Goal: Find specific page/section: Find specific page/section

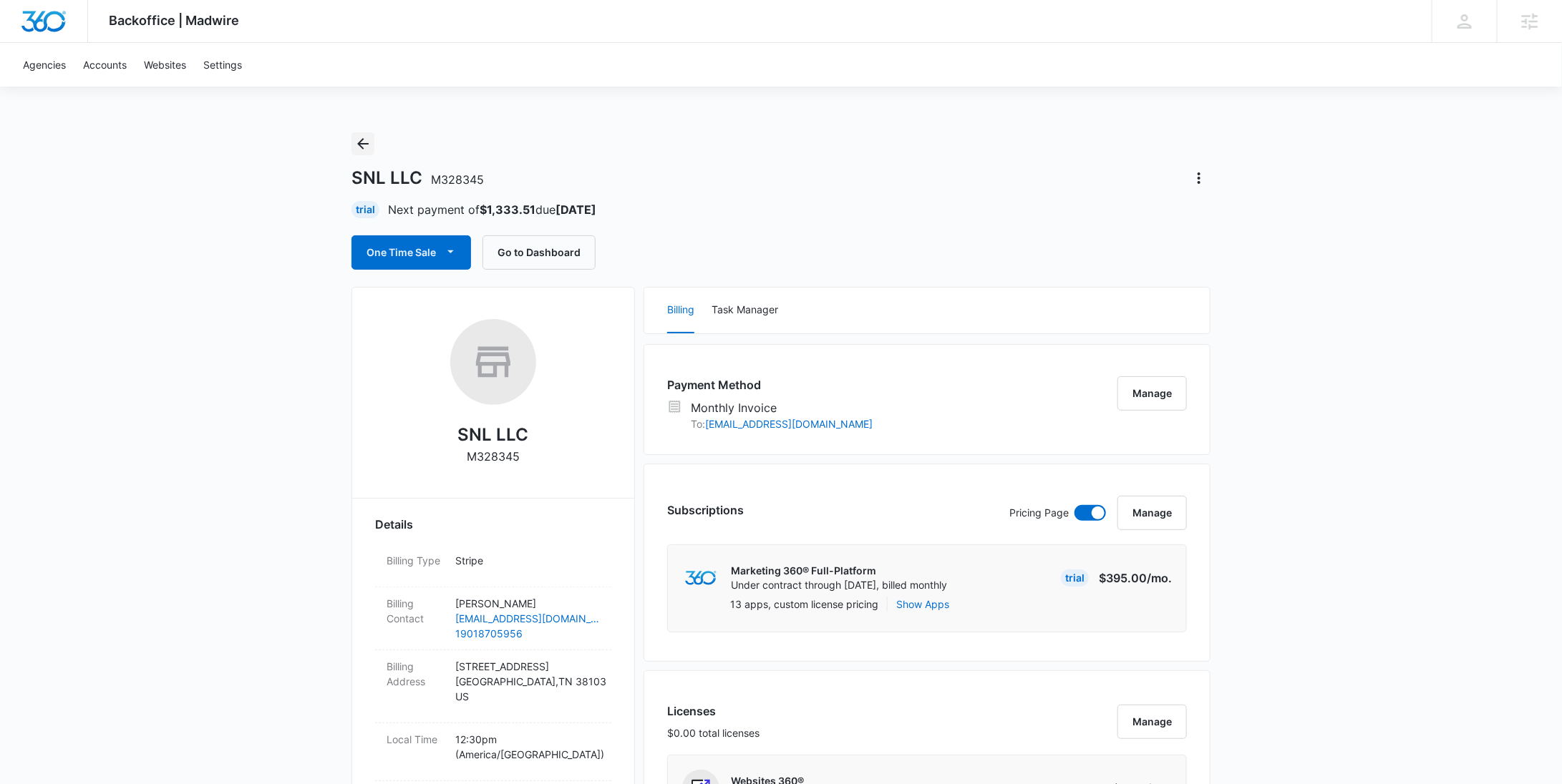
click at [364, 145] on icon "Back" at bounding box center [362, 143] width 17 height 17
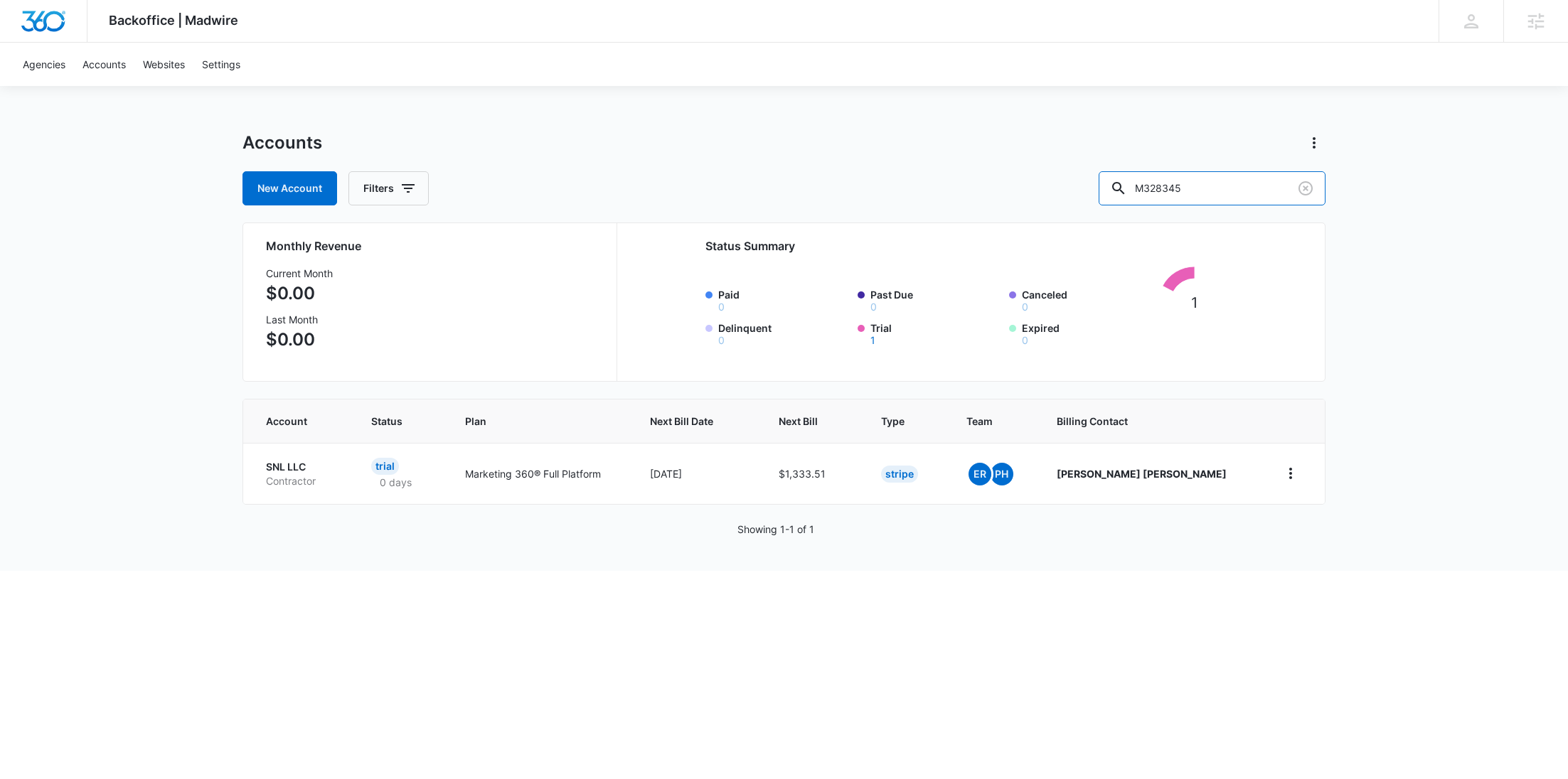
drag, startPoint x: 1269, startPoint y: 199, endPoint x: 1130, endPoint y: 190, distance: 139.3
click at [1130, 190] on div "New Account Filters M328345" at bounding box center [784, 188] width 1083 height 34
paste input "9564"
type input "M9564"
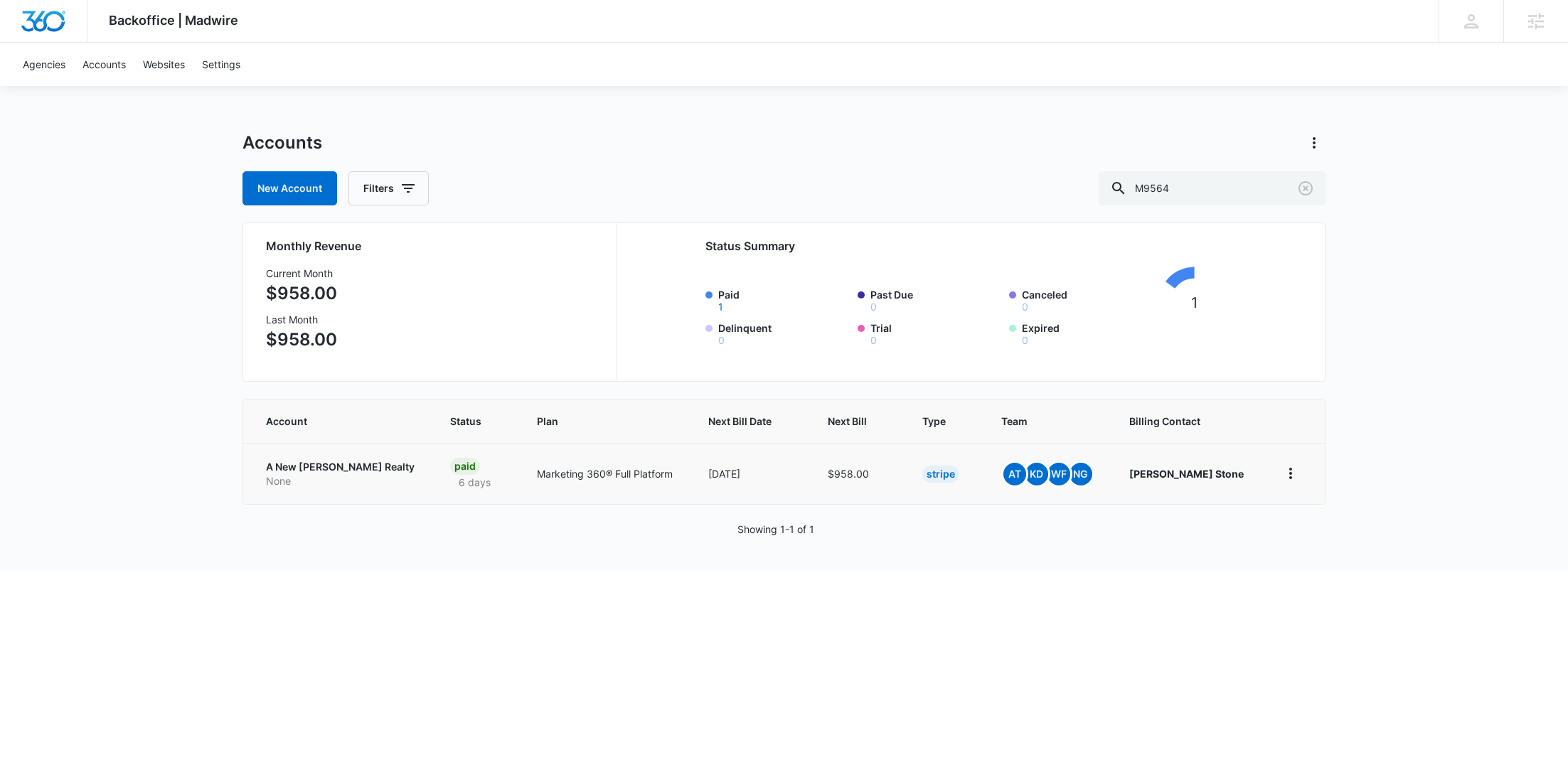
click at [351, 482] on p "None" at bounding box center [341, 481] width 150 height 14
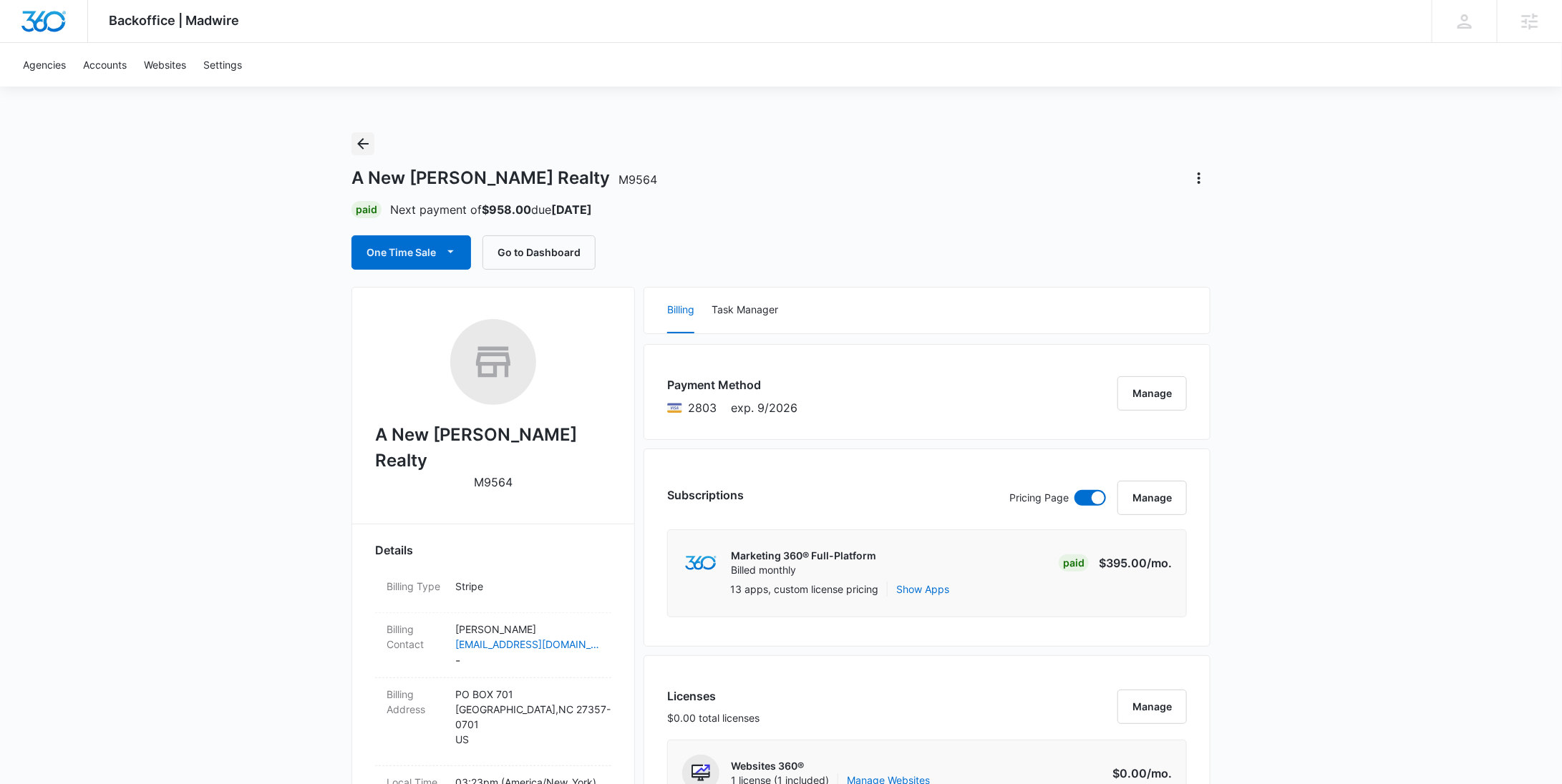
click at [368, 141] on icon "Back" at bounding box center [362, 143] width 17 height 17
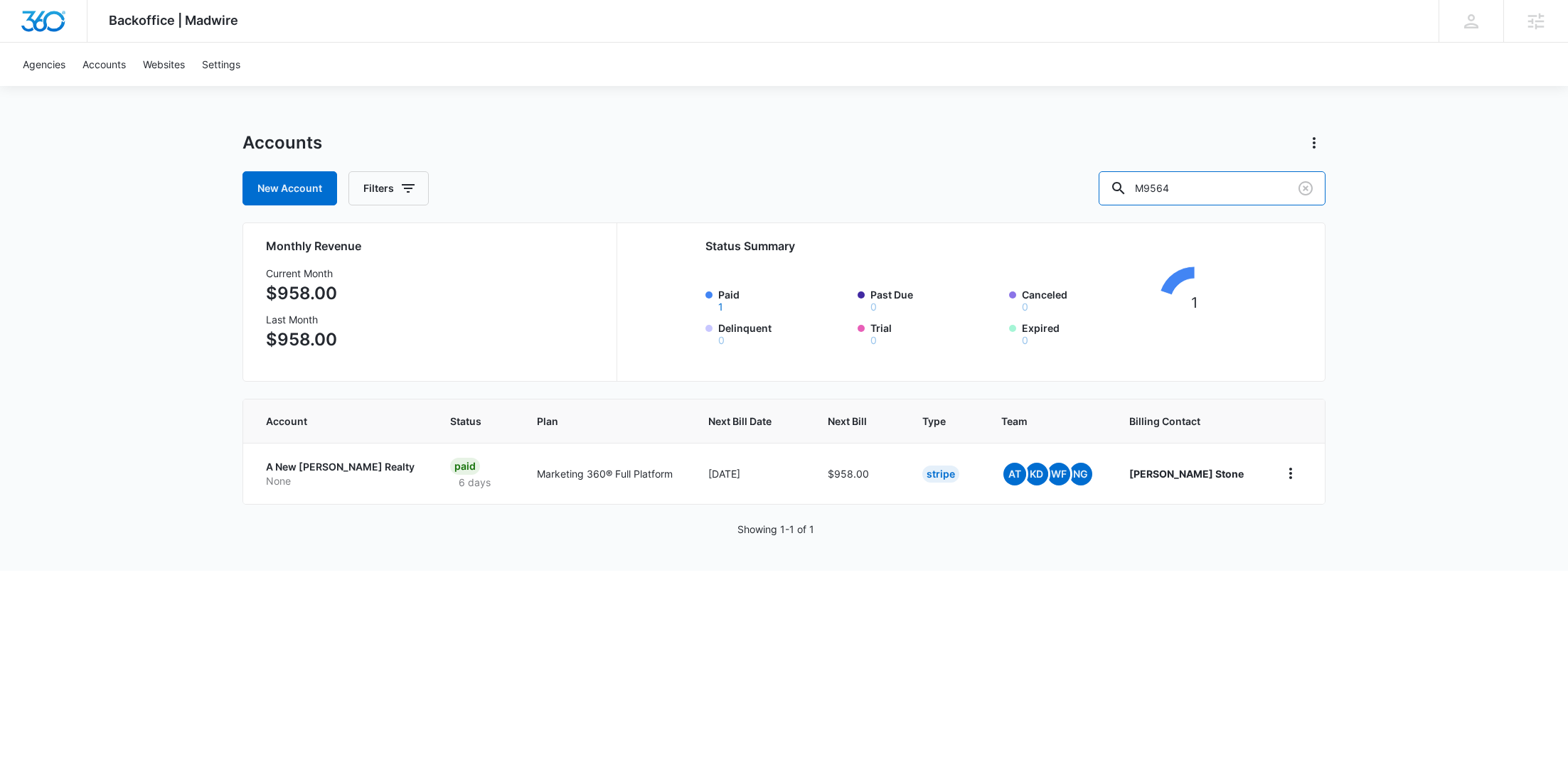
drag, startPoint x: 1207, startPoint y: 195, endPoint x: 1115, endPoint y: 191, distance: 92.1
click at [1117, 193] on div "New Account Filters M9564" at bounding box center [784, 188] width 1083 height 34
paste input "38969"
type input "M38969"
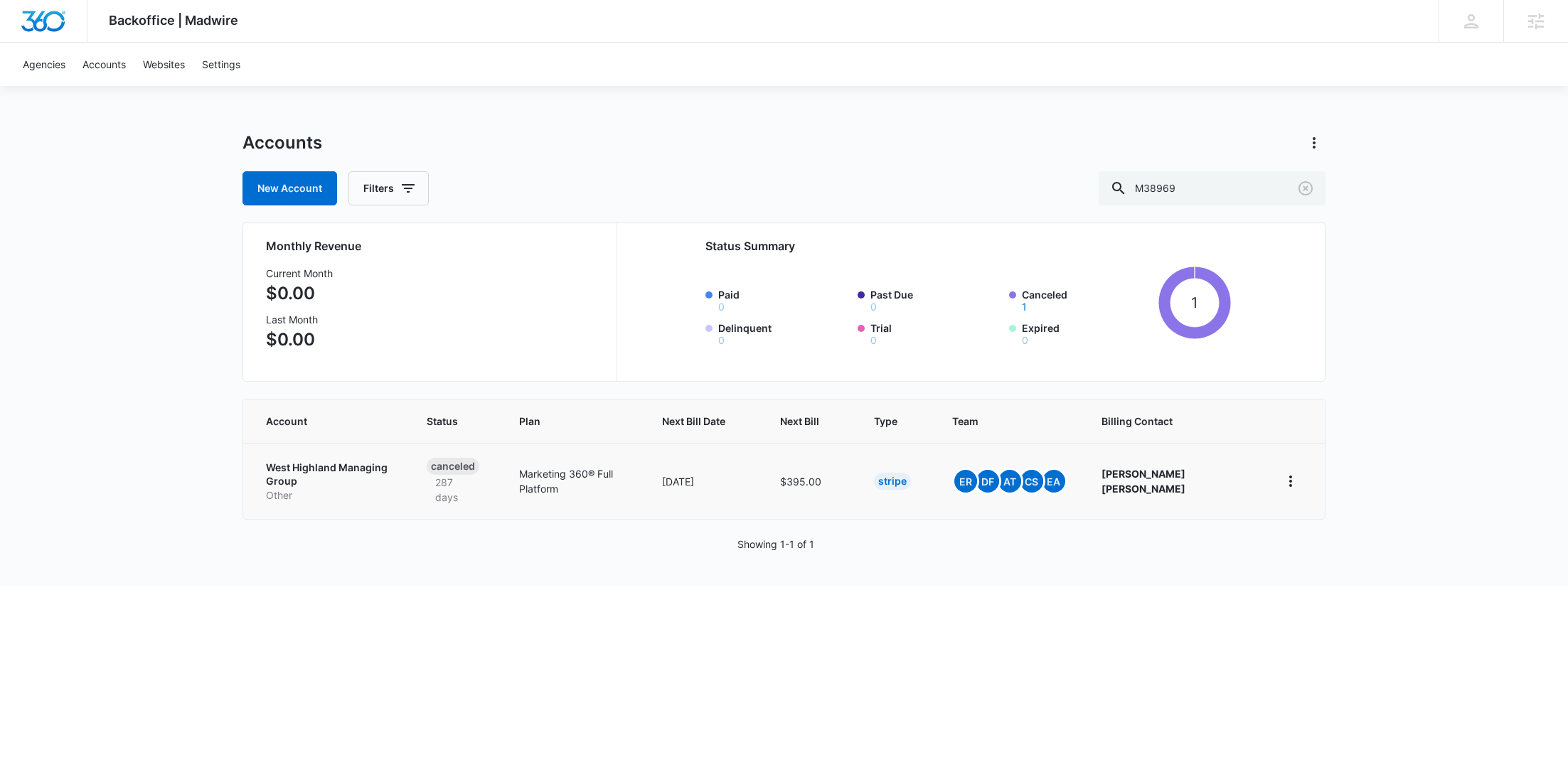
click at [306, 463] on p "West Highland Managing Group" at bounding box center [329, 474] width 127 height 27
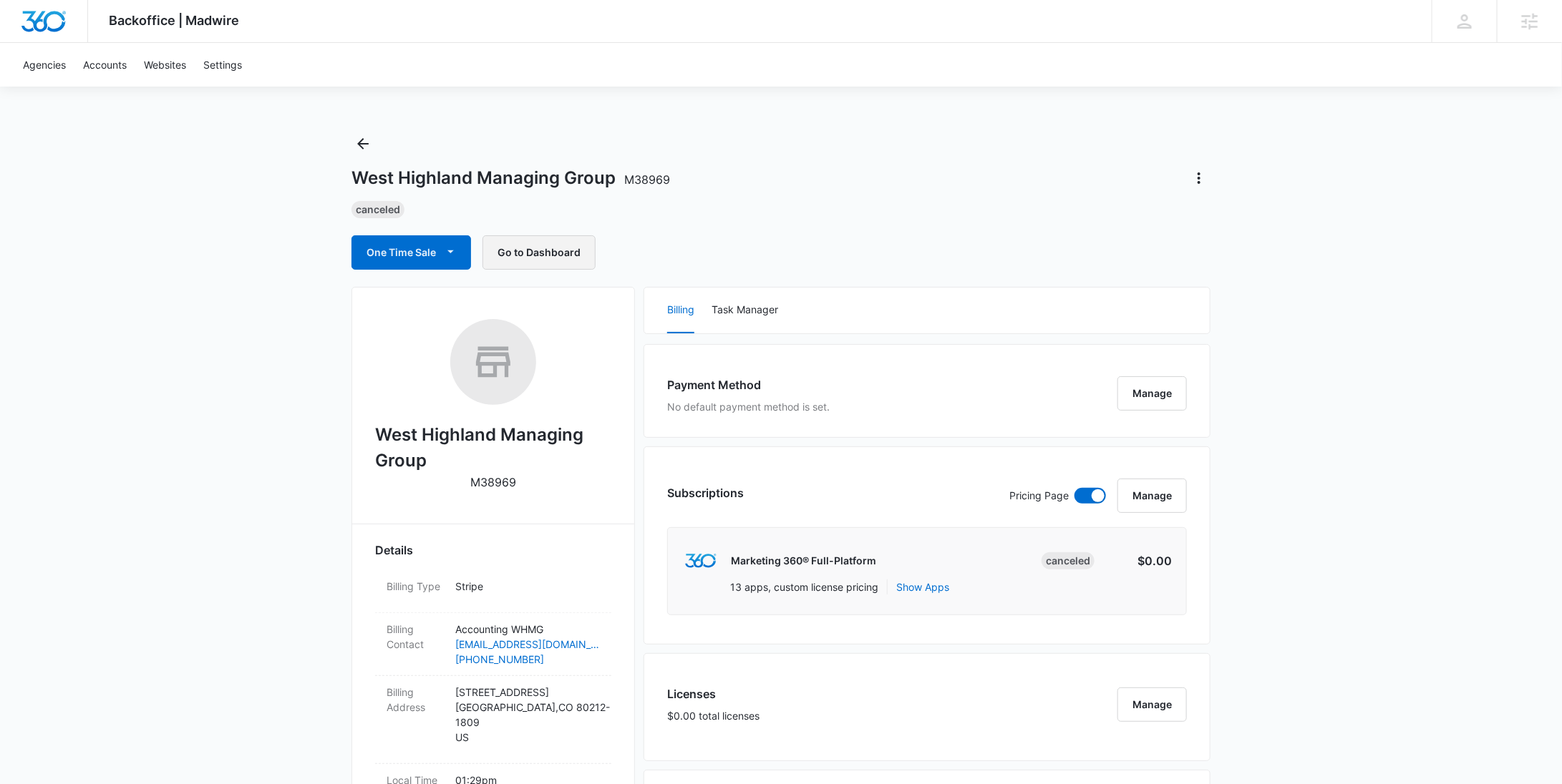
click at [564, 250] on button "Go to Dashboard" at bounding box center [539, 253] width 113 height 34
click at [369, 143] on icon "Back" at bounding box center [362, 143] width 17 height 17
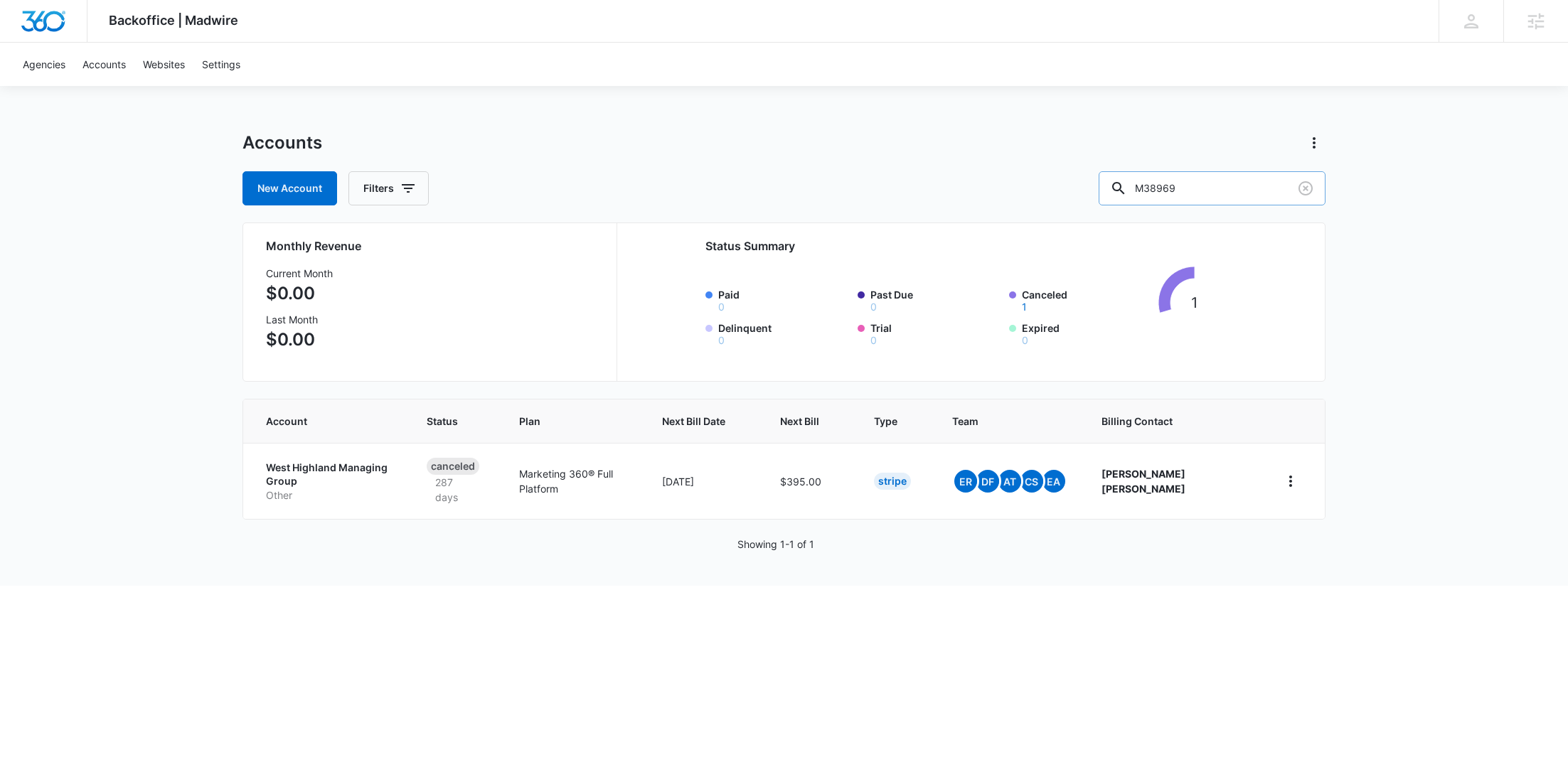
drag, startPoint x: 1224, startPoint y: 184, endPoint x: 1155, endPoint y: 181, distance: 69.1
click at [1163, 181] on div "M38969" at bounding box center [1212, 188] width 227 height 34
paste input "9564"
type input "M9564"
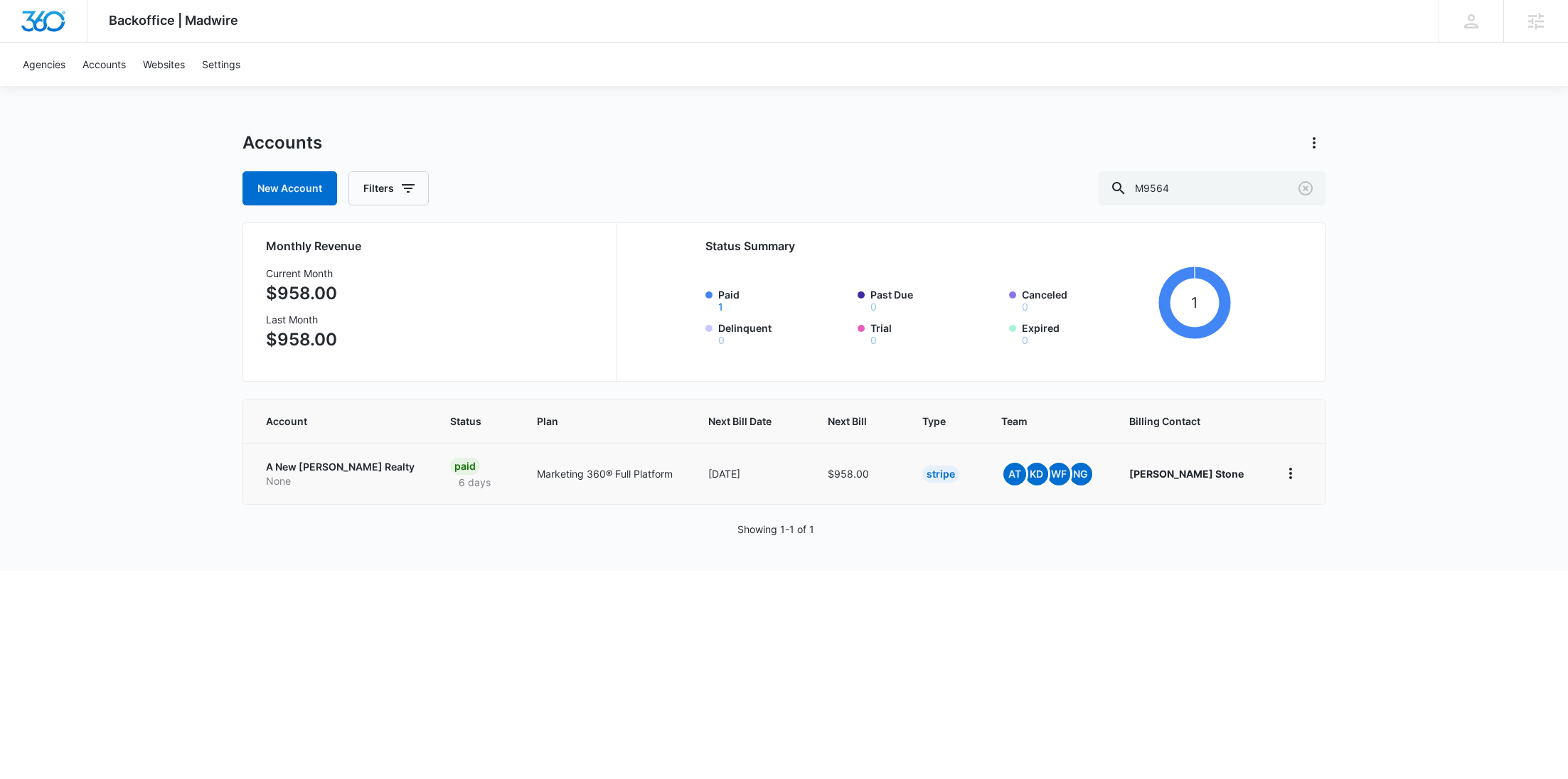
click at [336, 469] on p "A New Dawn Realty" at bounding box center [341, 467] width 150 height 14
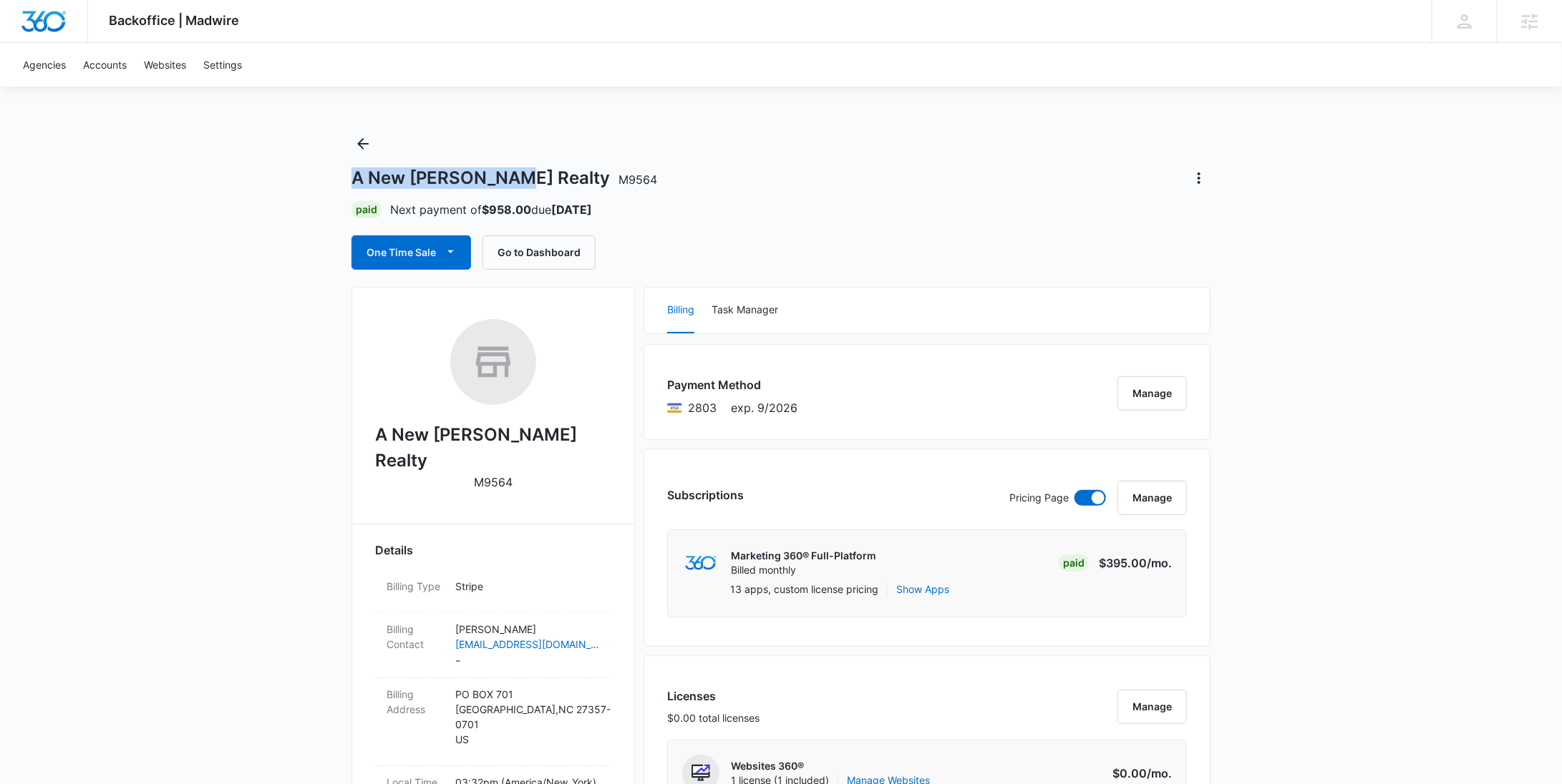
drag, startPoint x: 513, startPoint y: 175, endPoint x: 342, endPoint y: 174, distance: 171.0
copy h1 "A New Dawn Realty"
click at [357, 148] on icon "Back" at bounding box center [362, 143] width 17 height 17
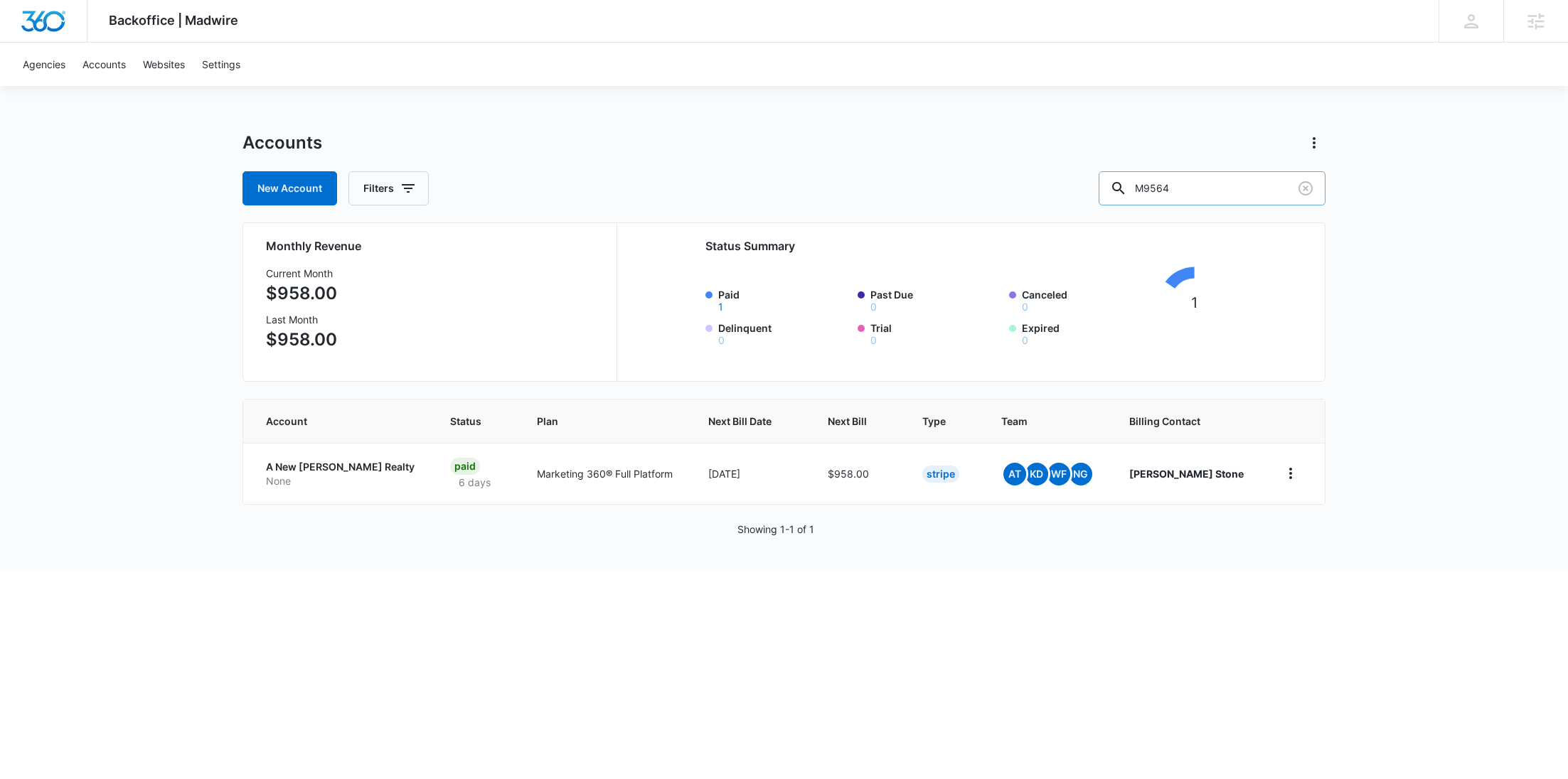
drag, startPoint x: 1263, startPoint y: 184, endPoint x: 1152, endPoint y: 187, distance: 111.0
click at [1153, 187] on div "M9564" at bounding box center [1212, 188] width 227 height 34
paste input "397"
type input "M9397"
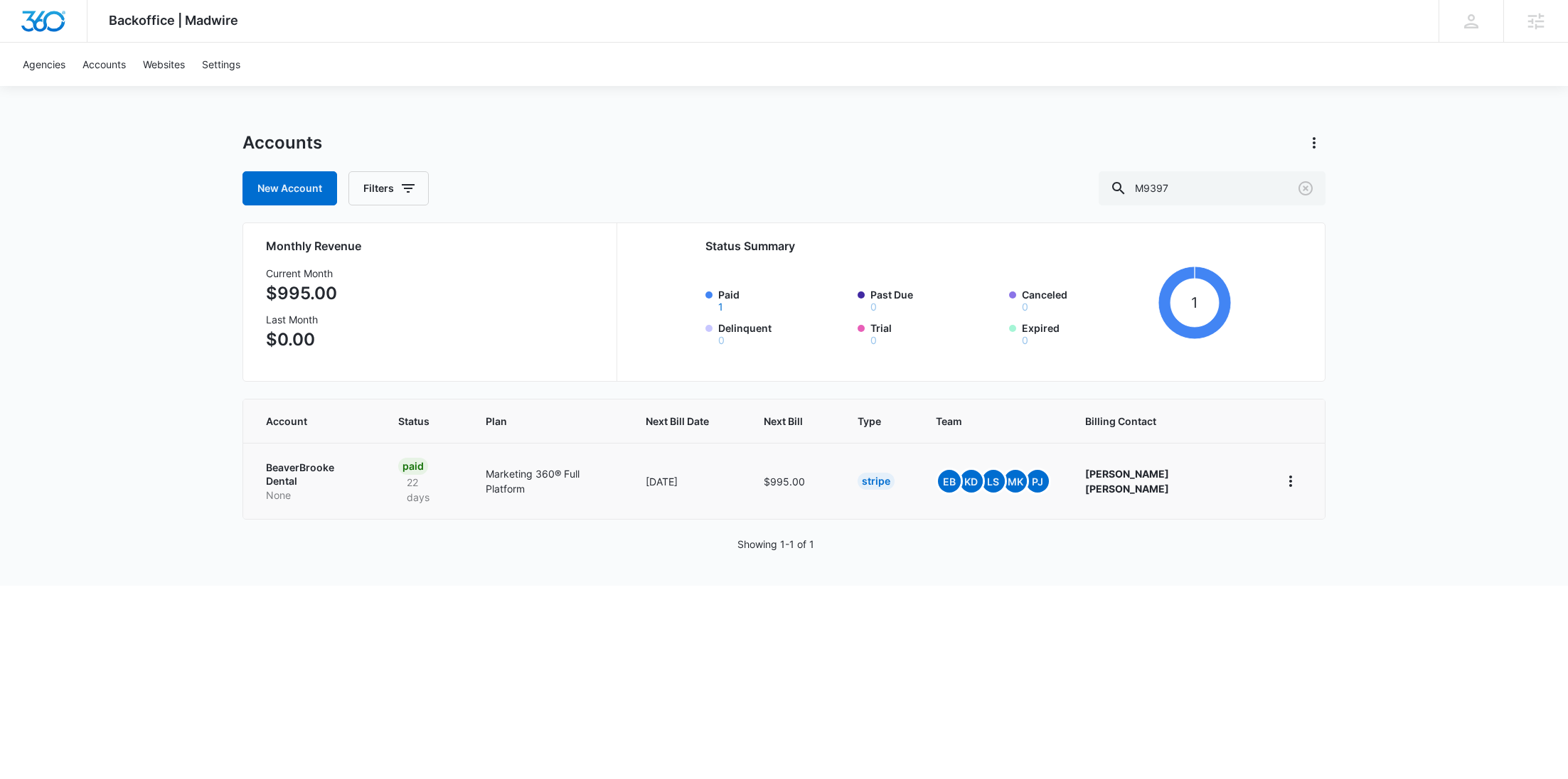
click at [324, 469] on p "BeaverBrooke Dental" at bounding box center [315, 474] width 99 height 27
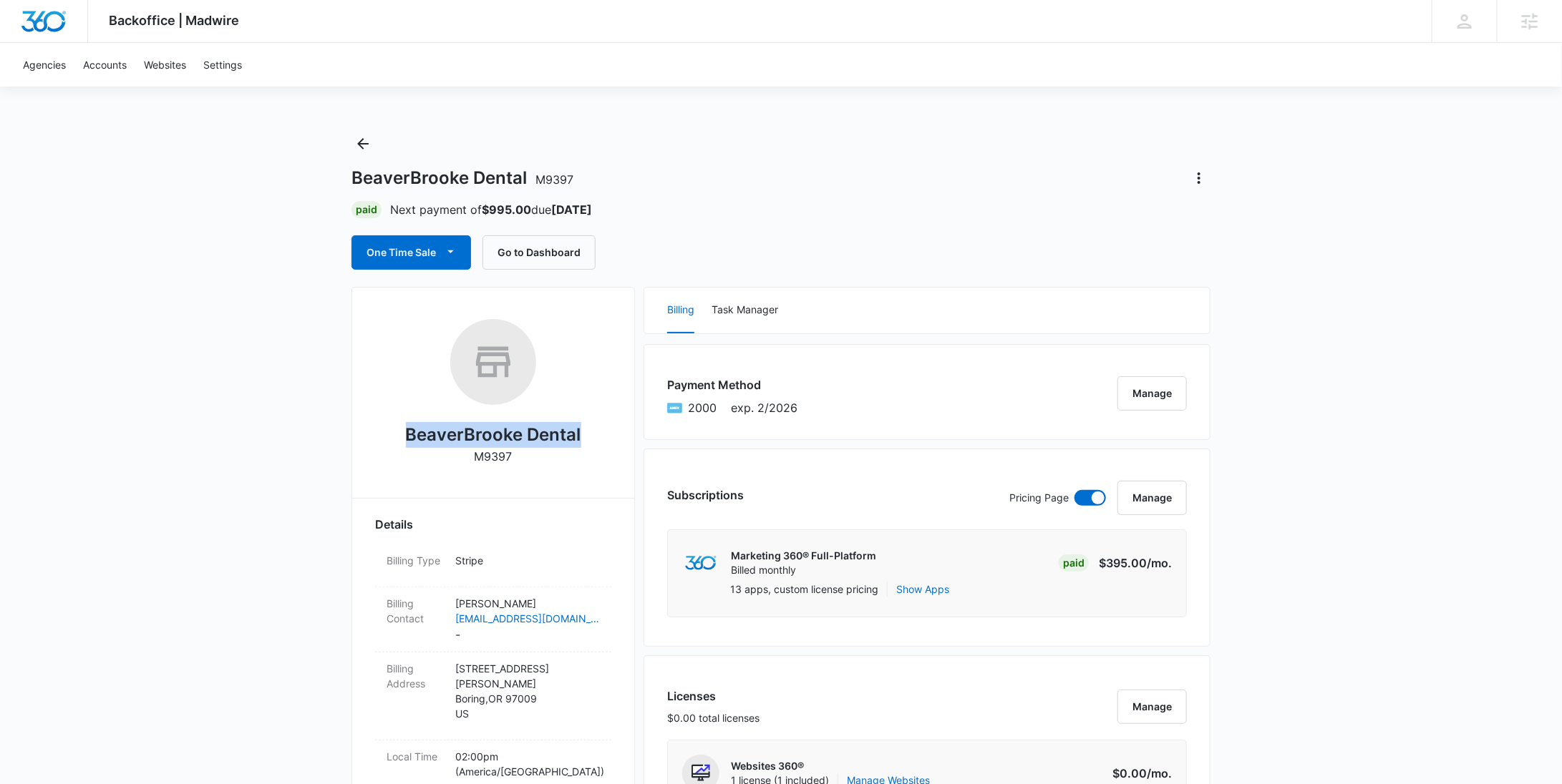
drag, startPoint x: 501, startPoint y: 436, endPoint x: 400, endPoint y: 440, distance: 101.1
click at [400, 440] on div "BeaverBrooke Dental M9397" at bounding box center [493, 396] width 236 height 156
copy h2 "BeaverBrooke Dental"
click at [371, 143] on button "Back" at bounding box center [362, 144] width 23 height 23
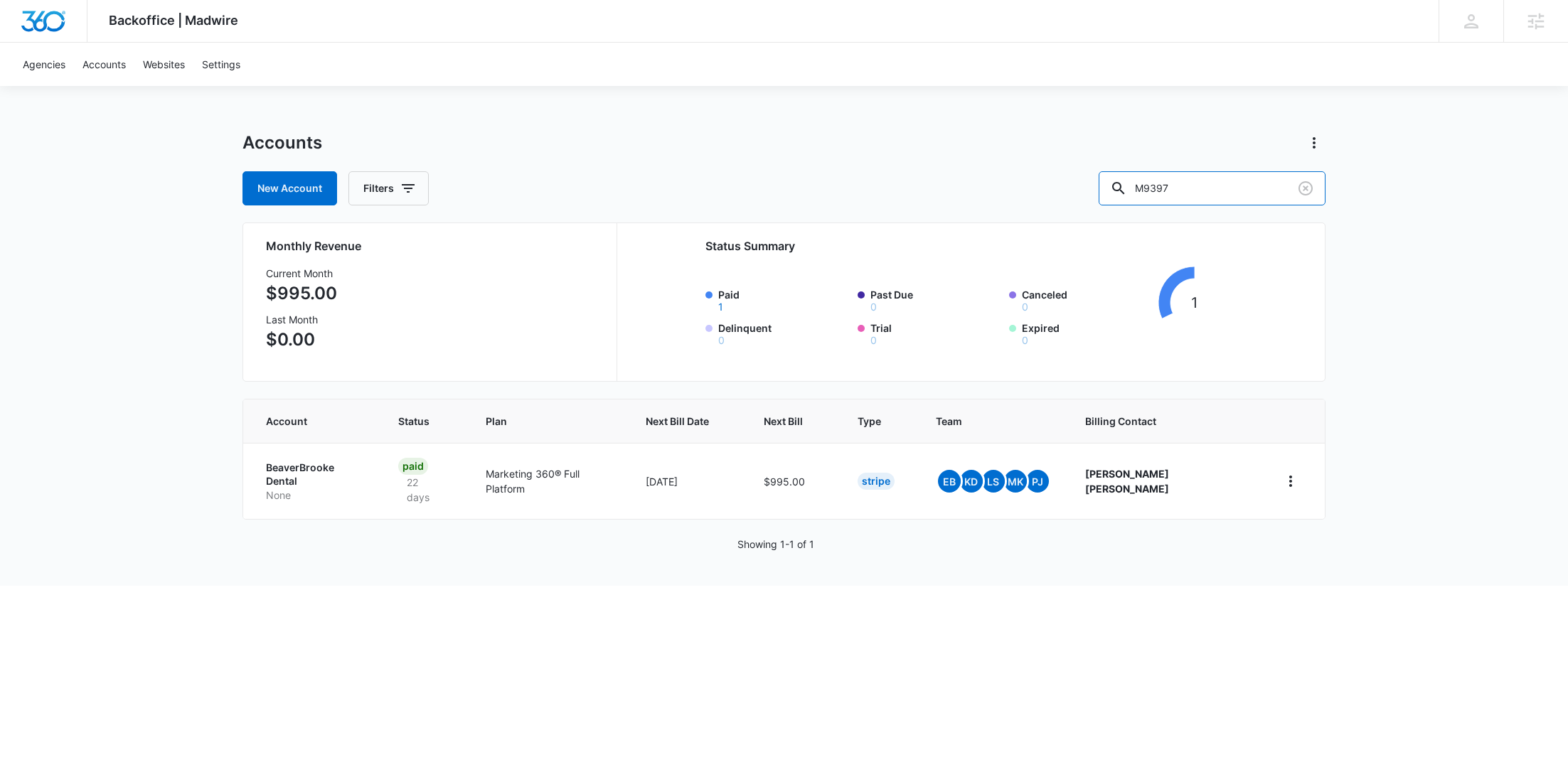
drag, startPoint x: 1237, startPoint y: 194, endPoint x: 1130, endPoint y: 193, distance: 107.0
click at [1130, 193] on div "New Account Filters M9397" at bounding box center [784, 188] width 1083 height 34
paste input "221"
type input "M9221"
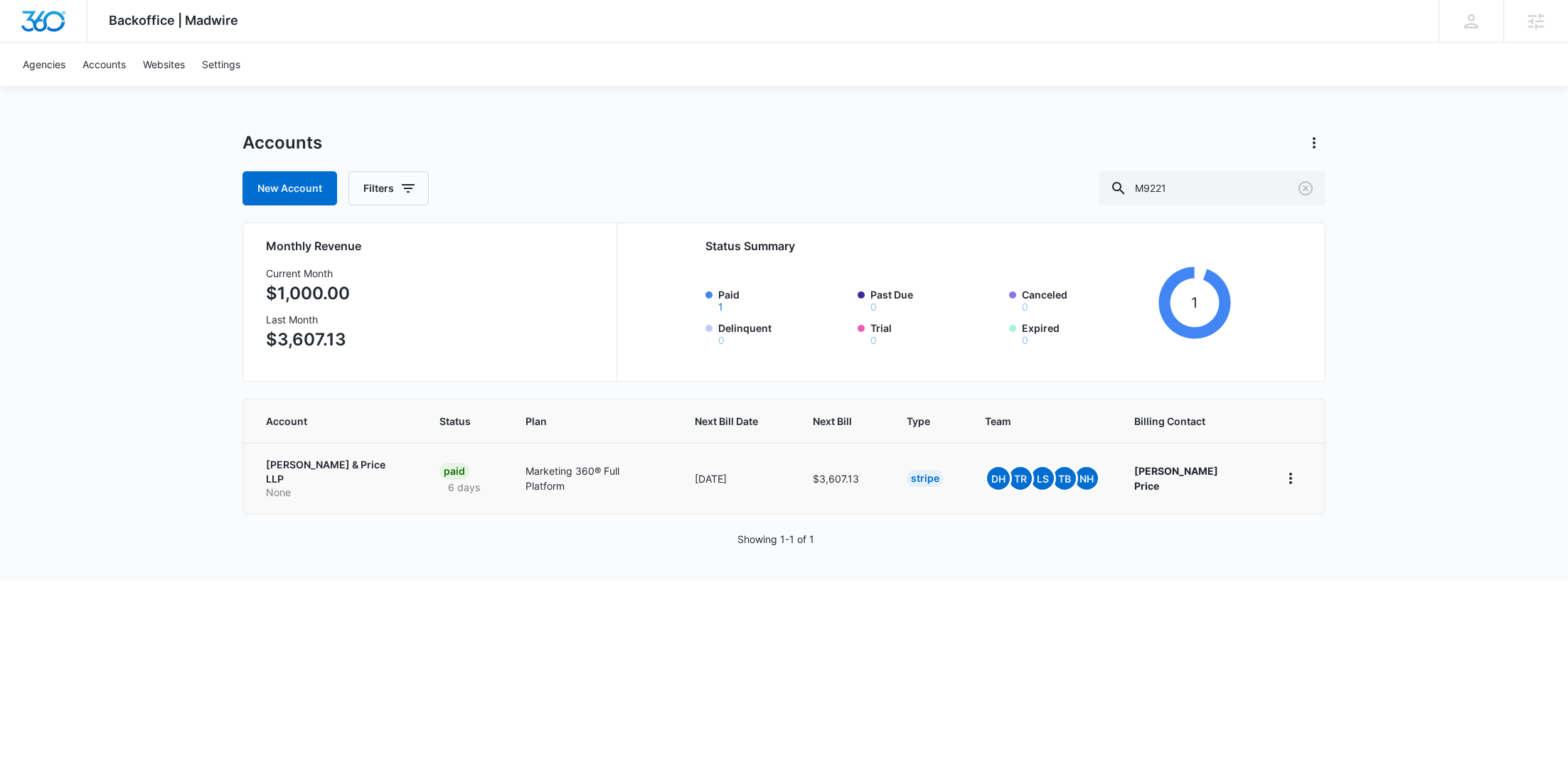
click at [337, 469] on p "Murphy & Price LLP" at bounding box center [336, 471] width 139 height 27
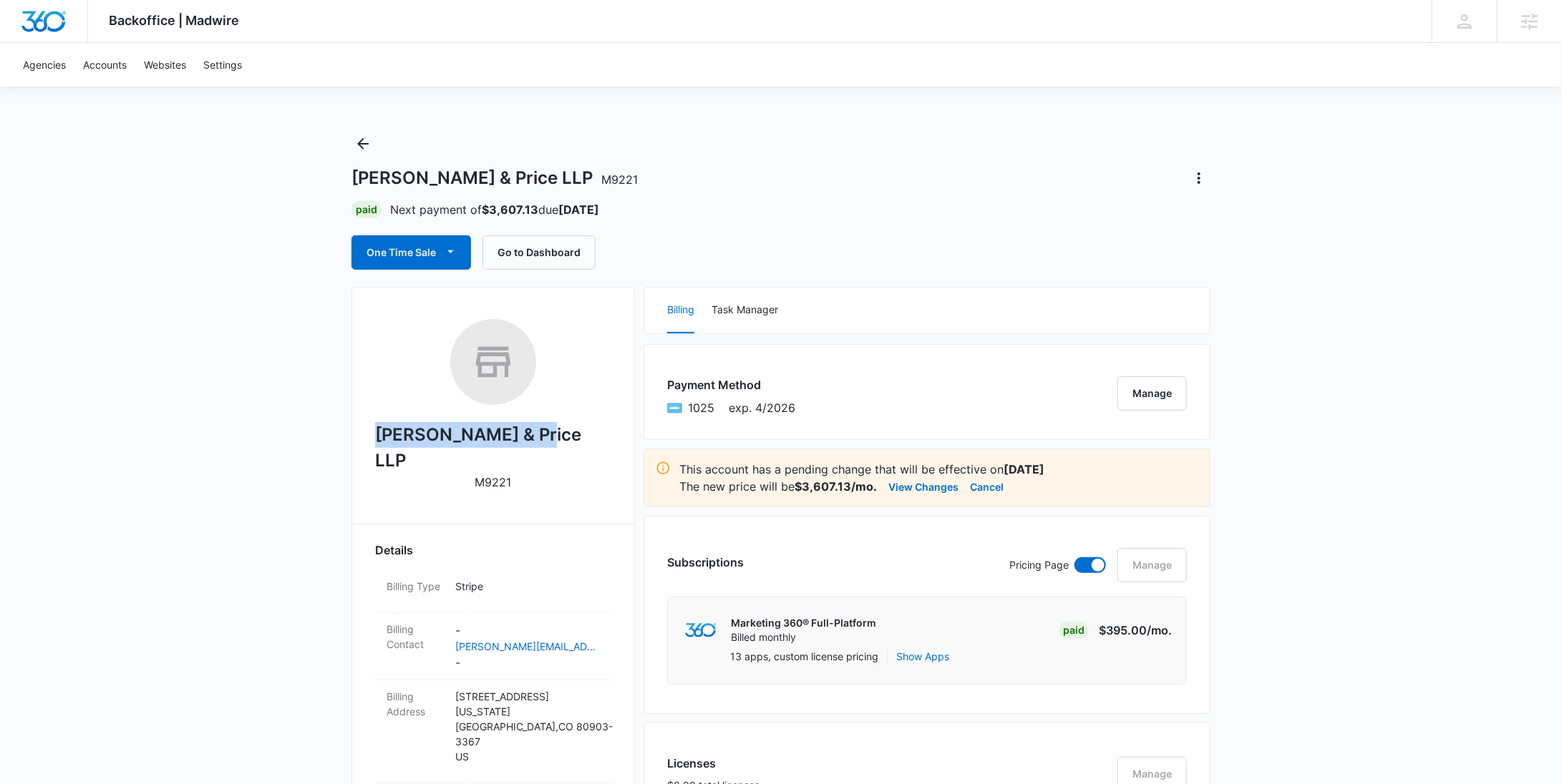
drag, startPoint x: 496, startPoint y: 437, endPoint x: 418, endPoint y: 440, distance: 78.1
click at [418, 440] on div "Murphy & Price LLP M9221" at bounding box center [493, 410] width 236 height 182
copy h2 "Murphy & Price LLP"
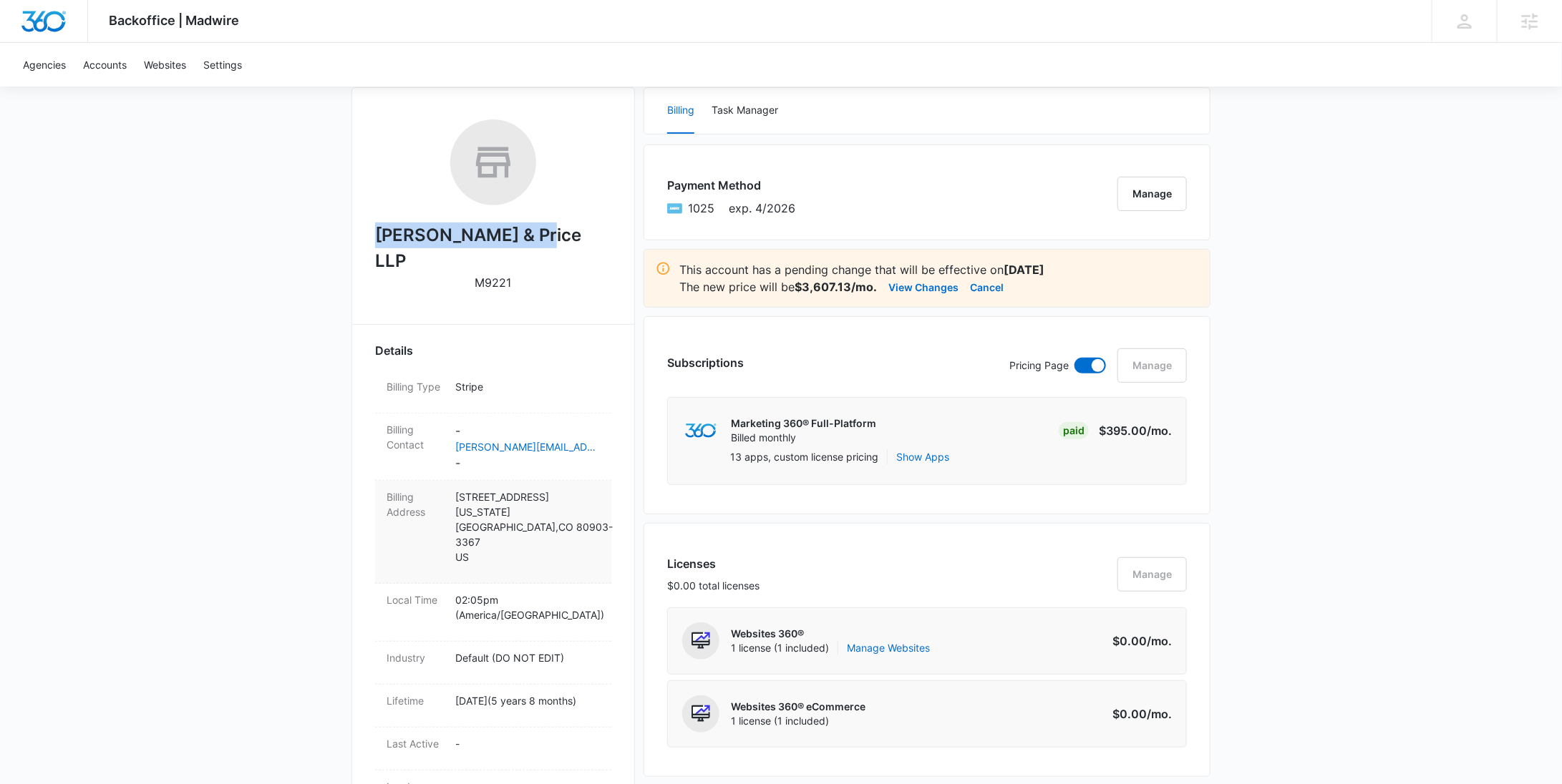
scroll to position [350, 0]
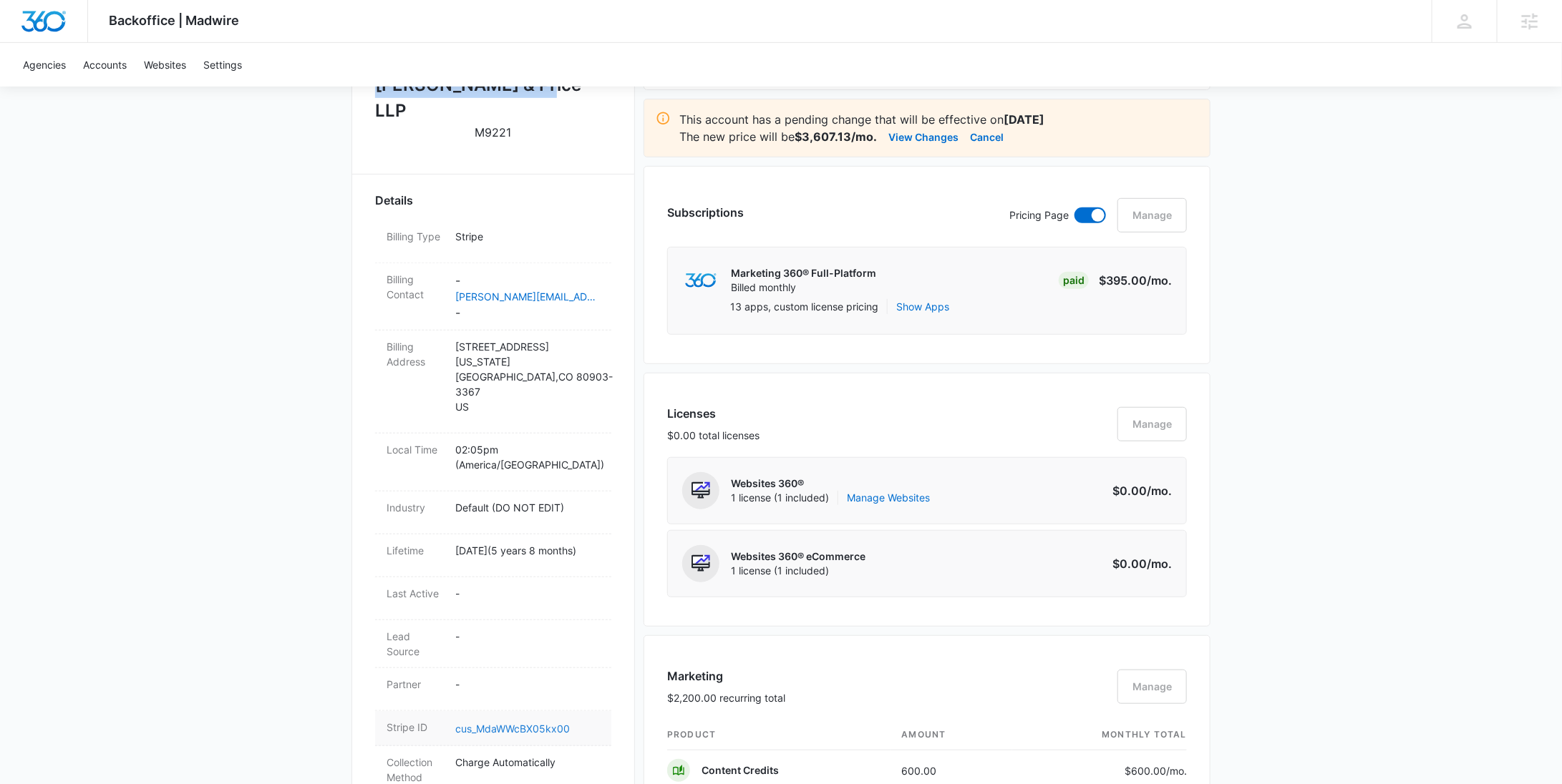
click at [532, 723] on link "cus_MdaWWcBX05kx00" at bounding box center [513, 729] width 115 height 12
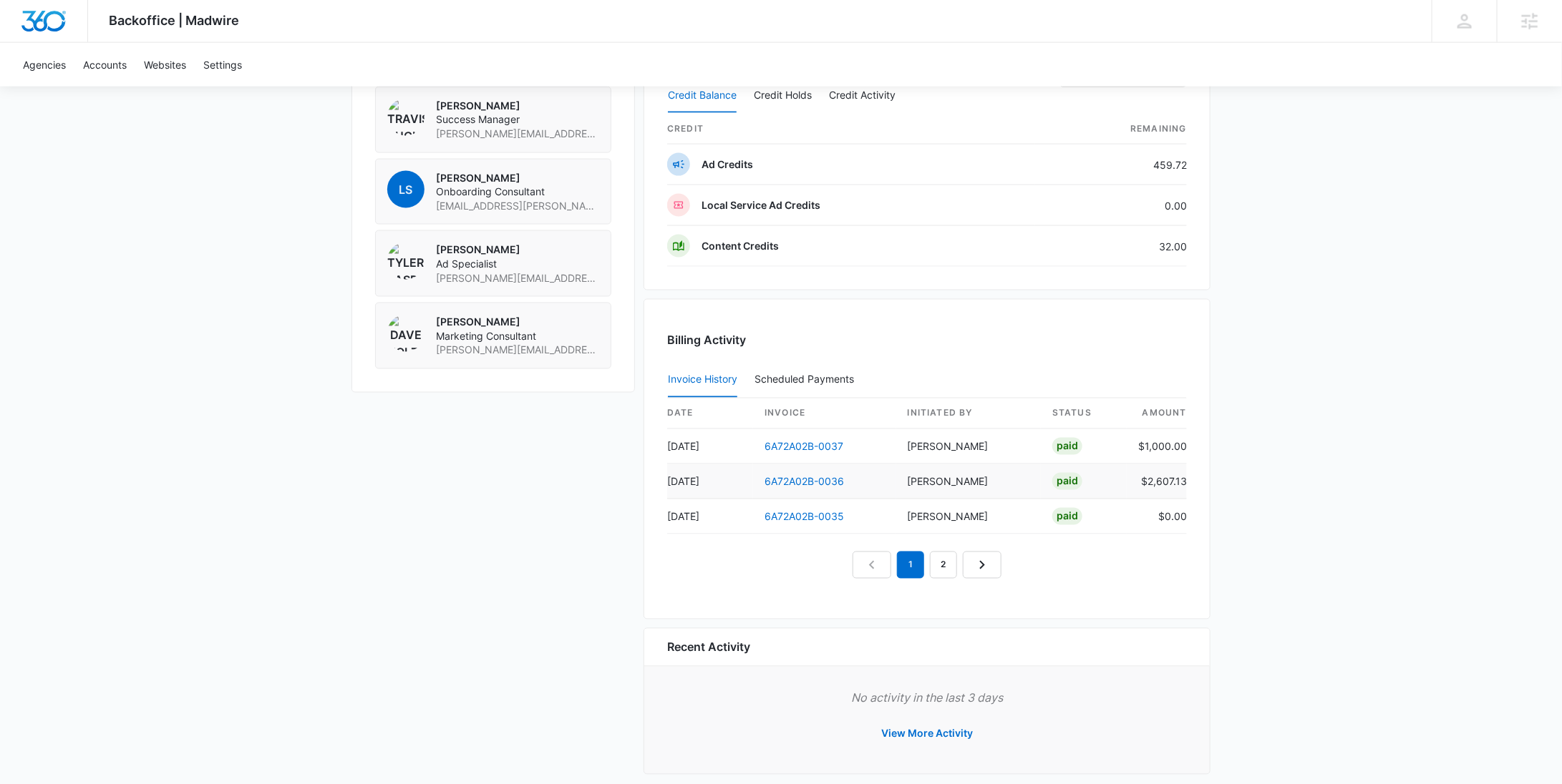
scroll to position [1204, 0]
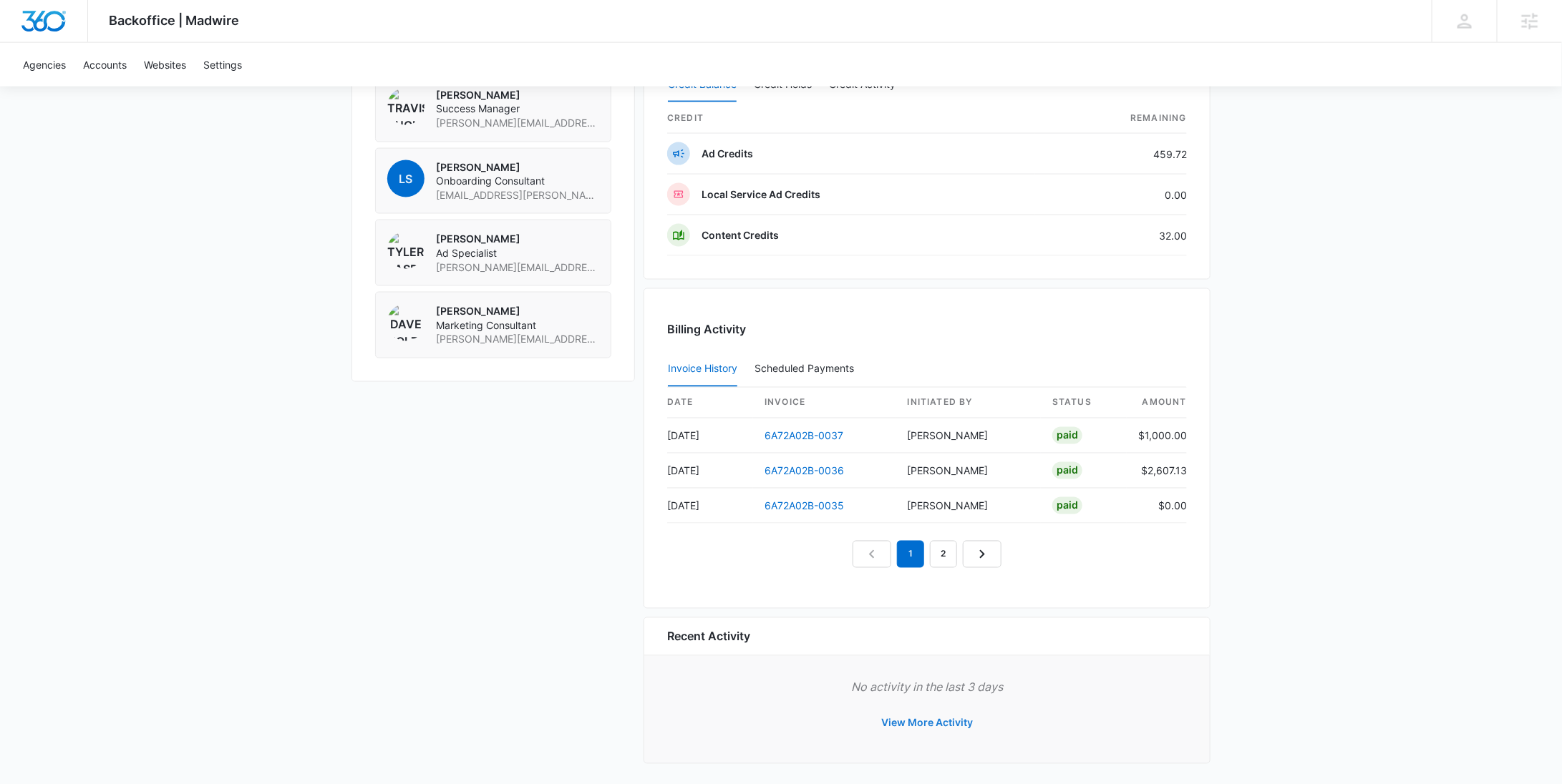
click at [933, 712] on button "View More Activity" at bounding box center [927, 724] width 120 height 34
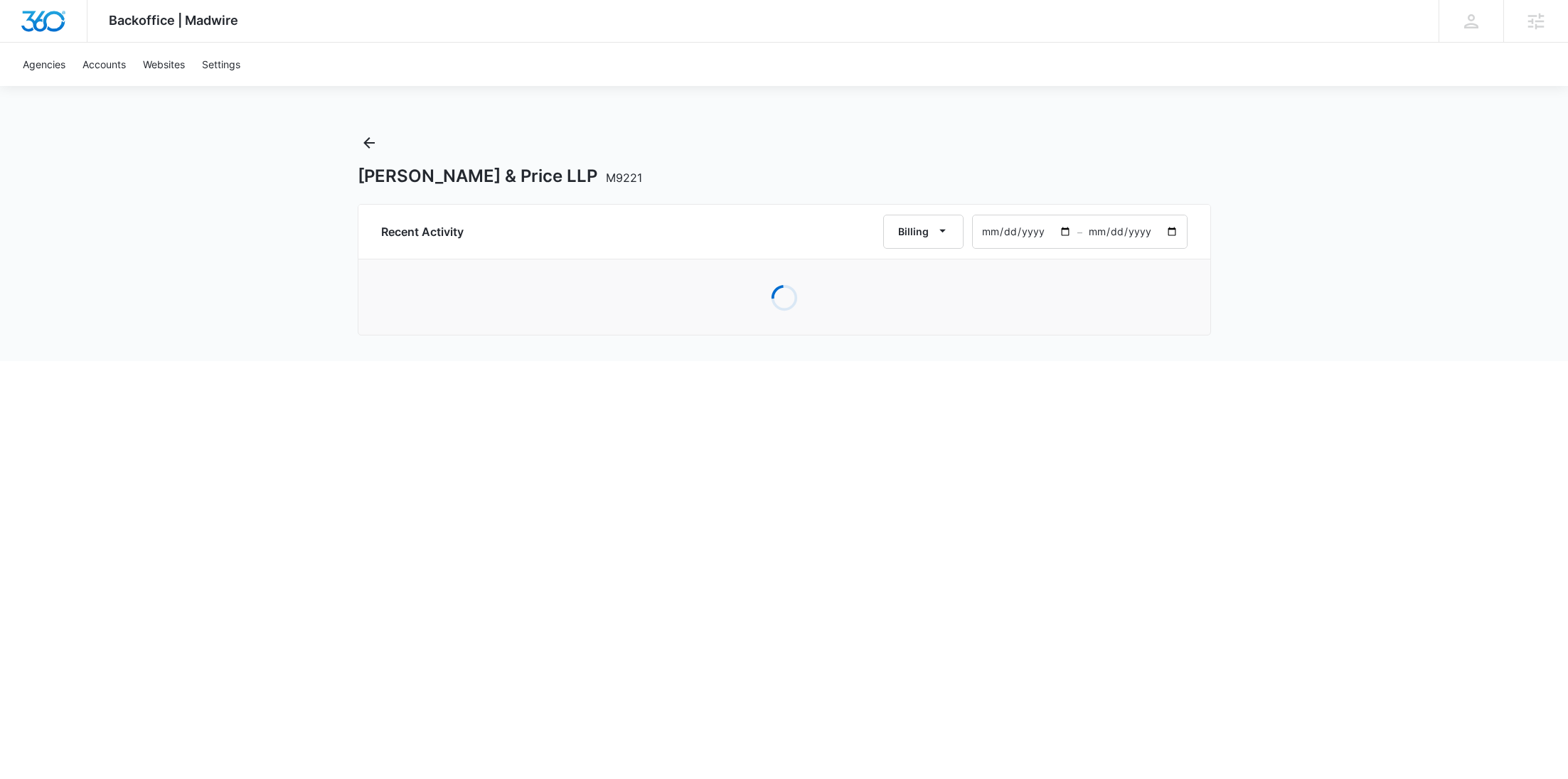
click at [1064, 231] on input "2025-08-09" at bounding box center [1025, 232] width 104 height 33
type input "2025-01-01"
click at [1171, 235] on input "2025-10-08" at bounding box center [1134, 232] width 104 height 33
type input "2025-01-08"
type input "2024-12-07"
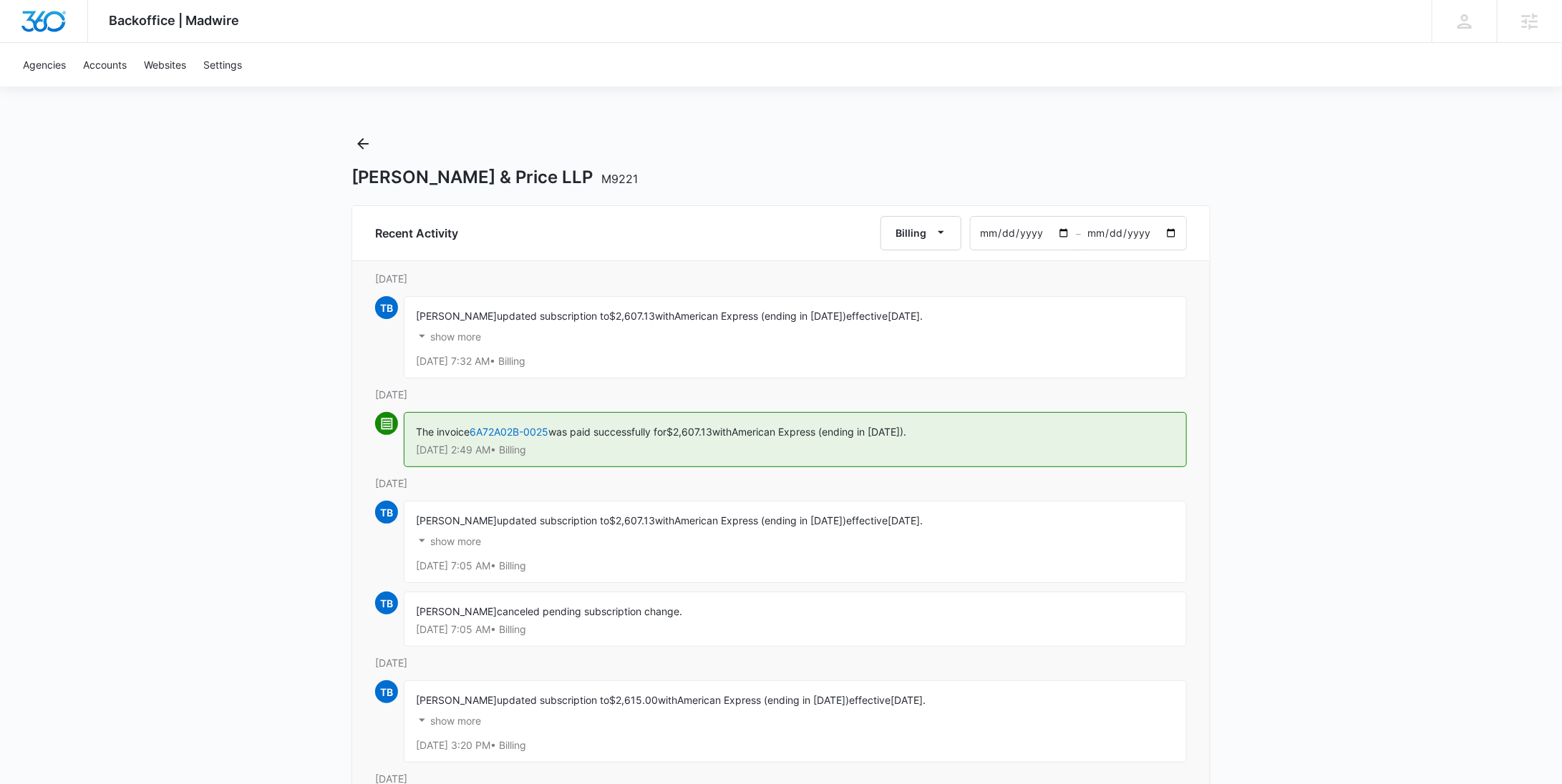
click at [470, 334] on p "show more" at bounding box center [456, 337] width 51 height 10
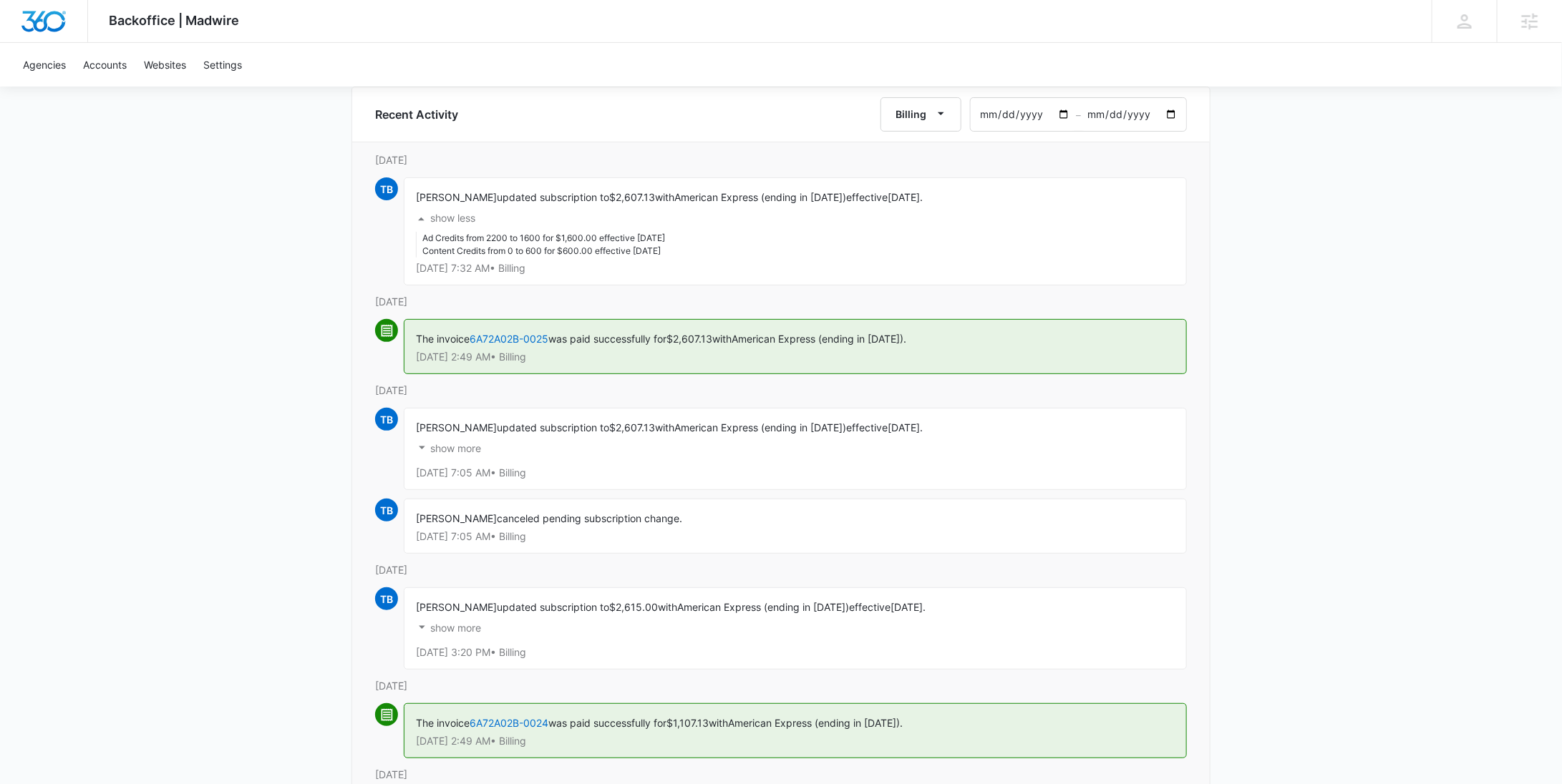
scroll to position [161, 0]
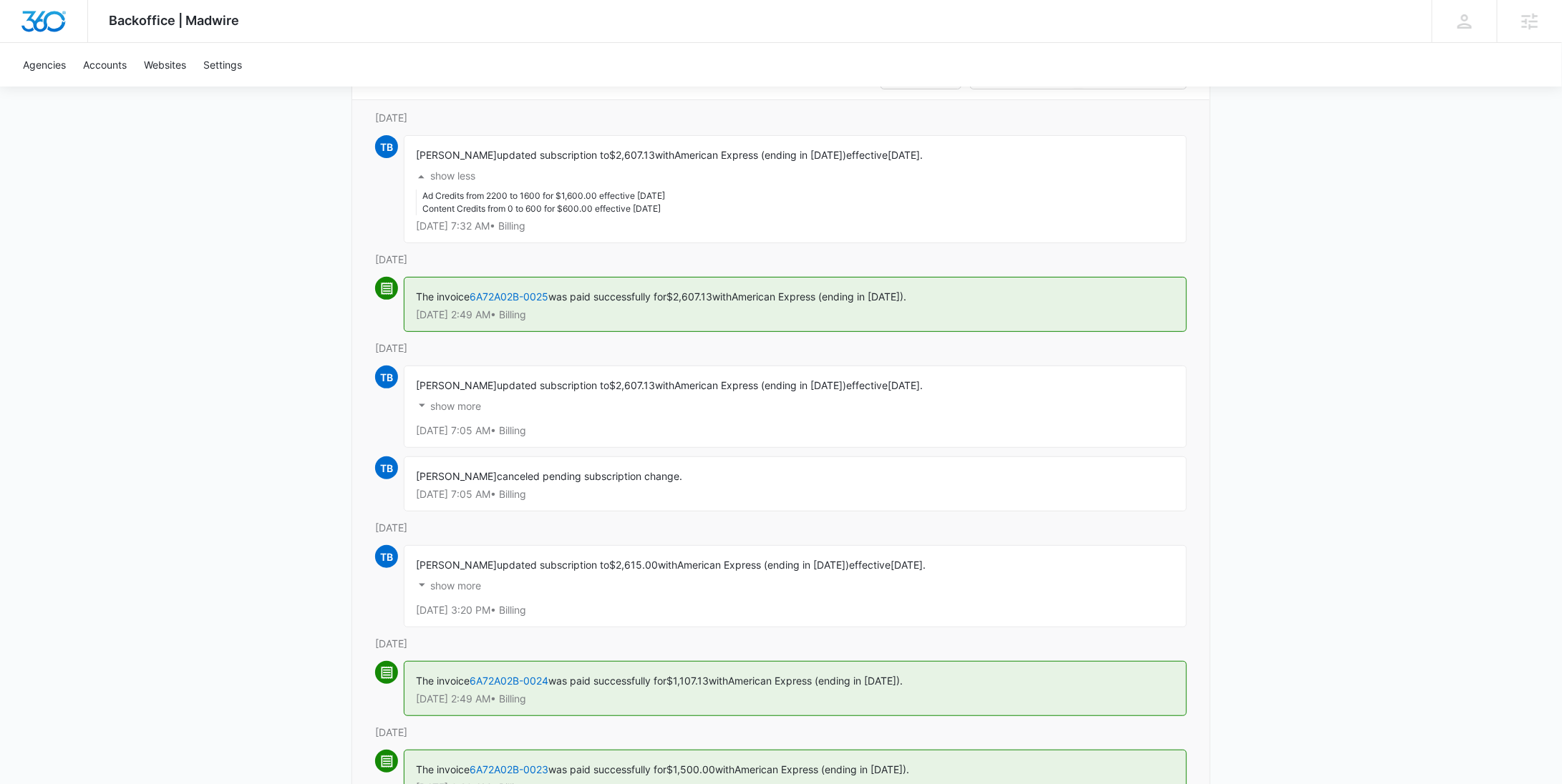
click at [433, 581] on p "show more" at bounding box center [456, 586] width 51 height 10
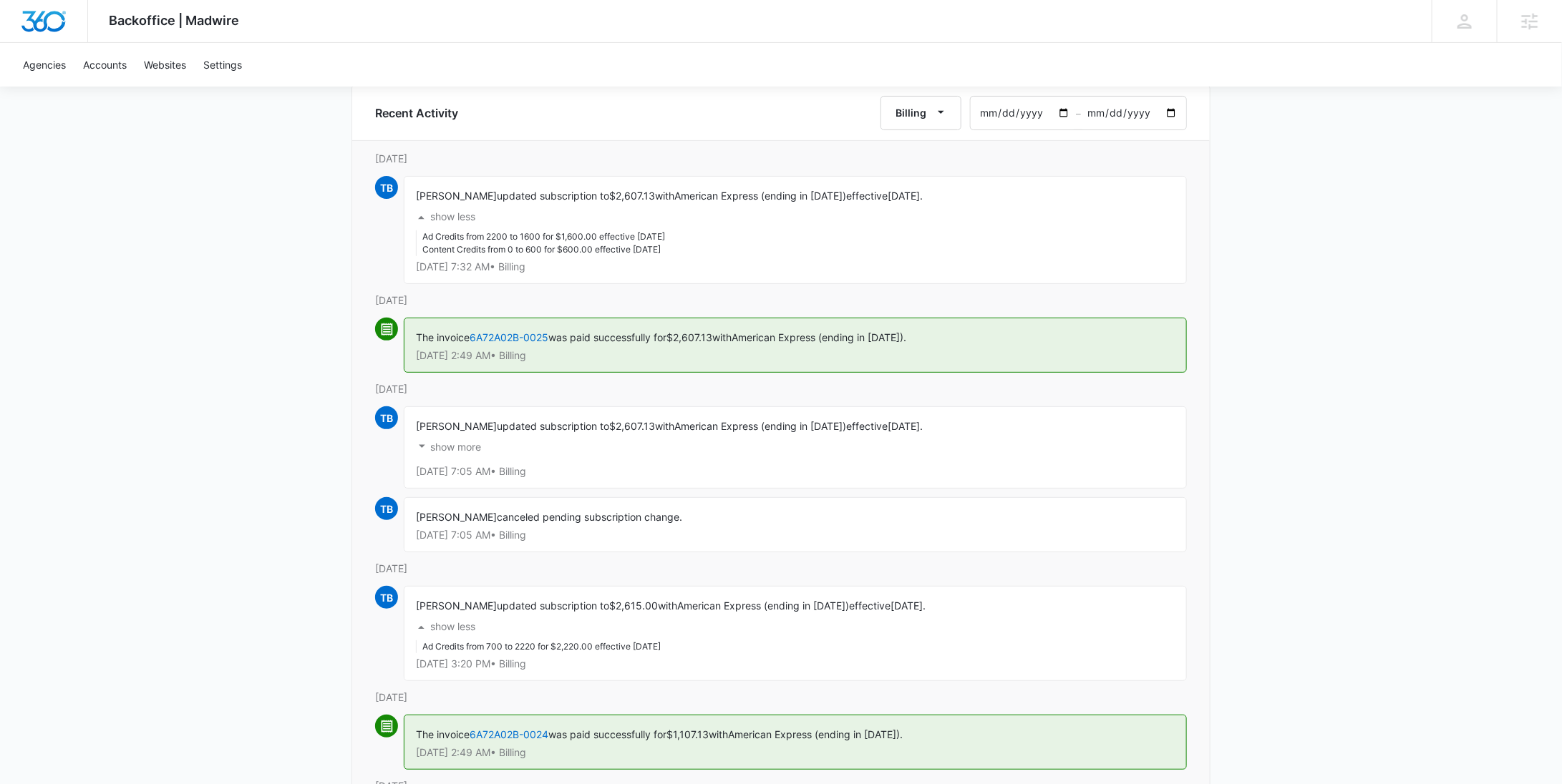
scroll to position [67, 0]
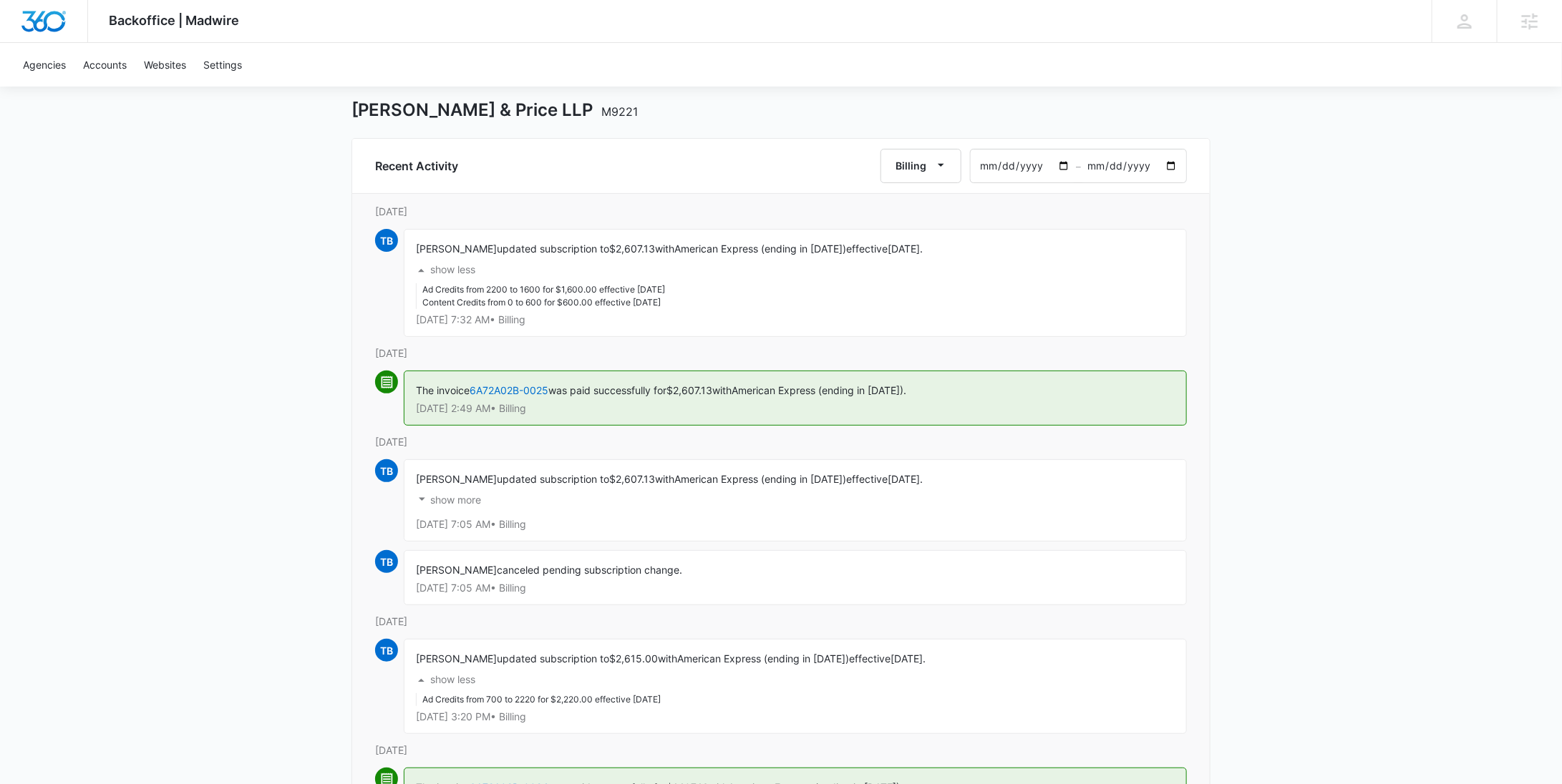
click at [1061, 171] on input "2024-12-07" at bounding box center [1023, 166] width 105 height 33
click at [1172, 172] on input "2025-01-31" at bounding box center [1133, 166] width 105 height 33
click at [1172, 171] on input "2025-01-31" at bounding box center [1133, 166] width 105 height 33
type input "2025-01-20"
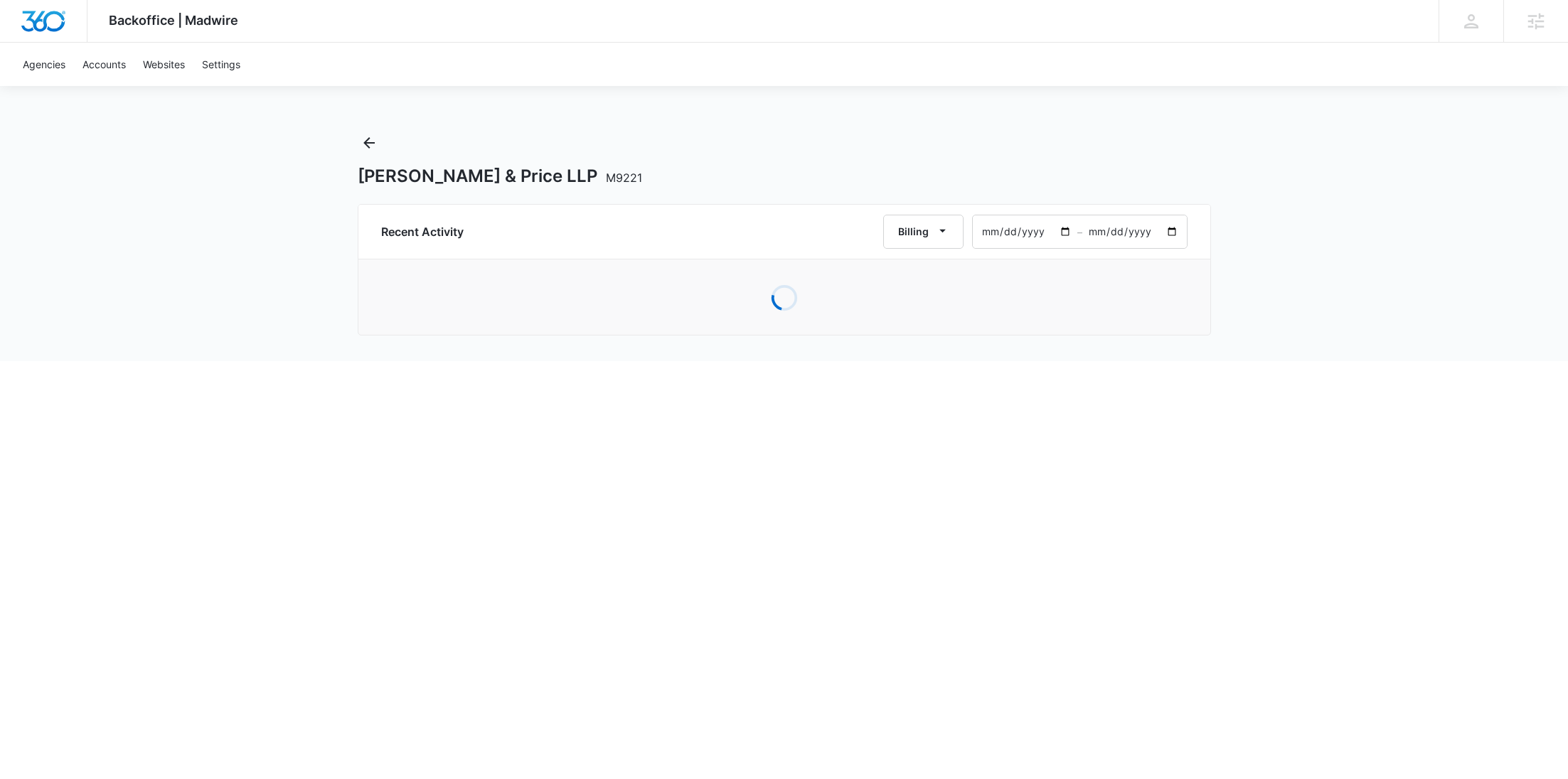
click at [1175, 233] on input "2025-01-20" at bounding box center [1134, 232] width 104 height 33
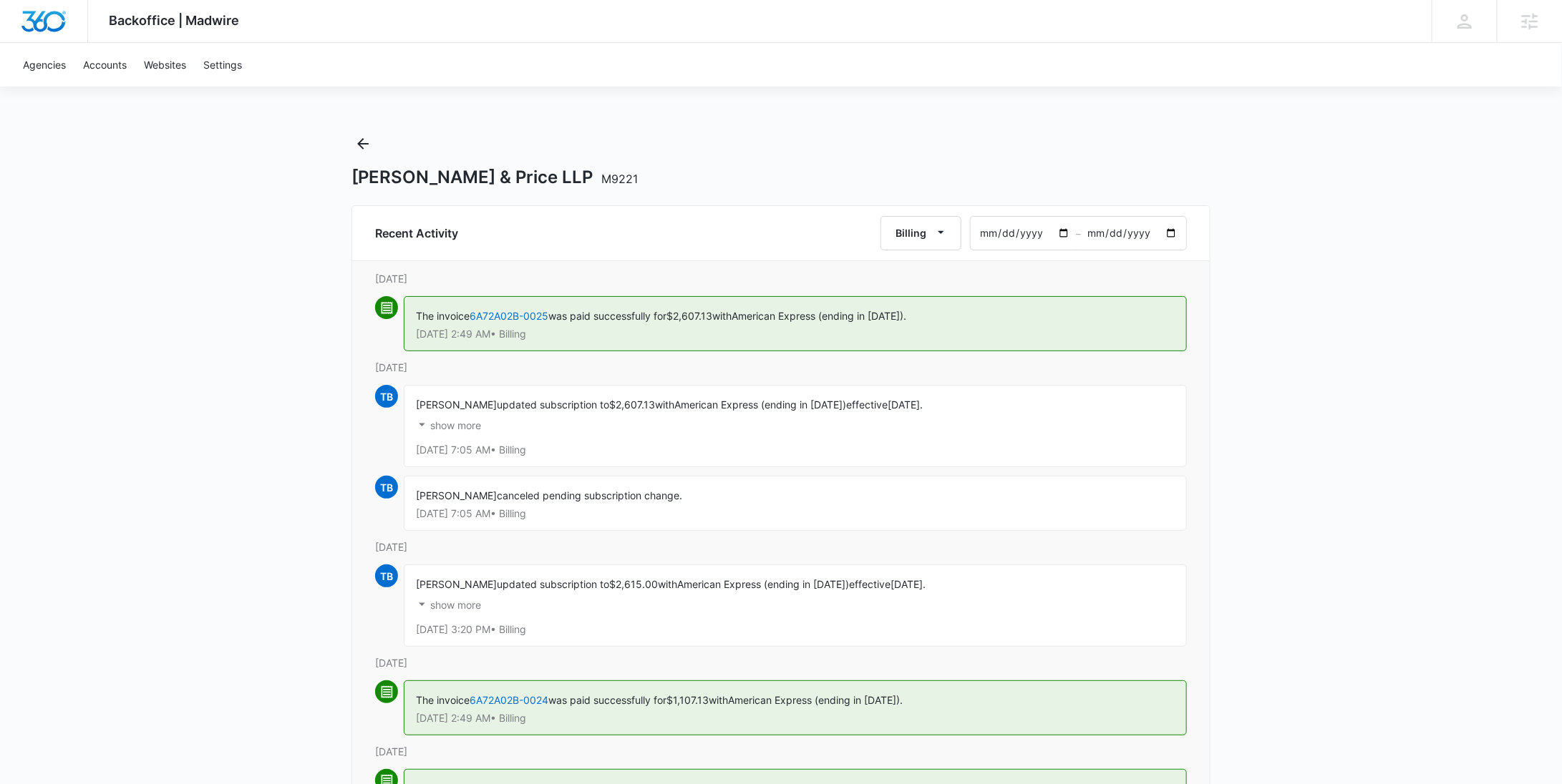
click at [873, 446] on p "Jan 2 at 7:05 AM • Billing" at bounding box center [796, 449] width 759 height 10
click at [471, 415] on button "show more" at bounding box center [448, 426] width 65 height 27
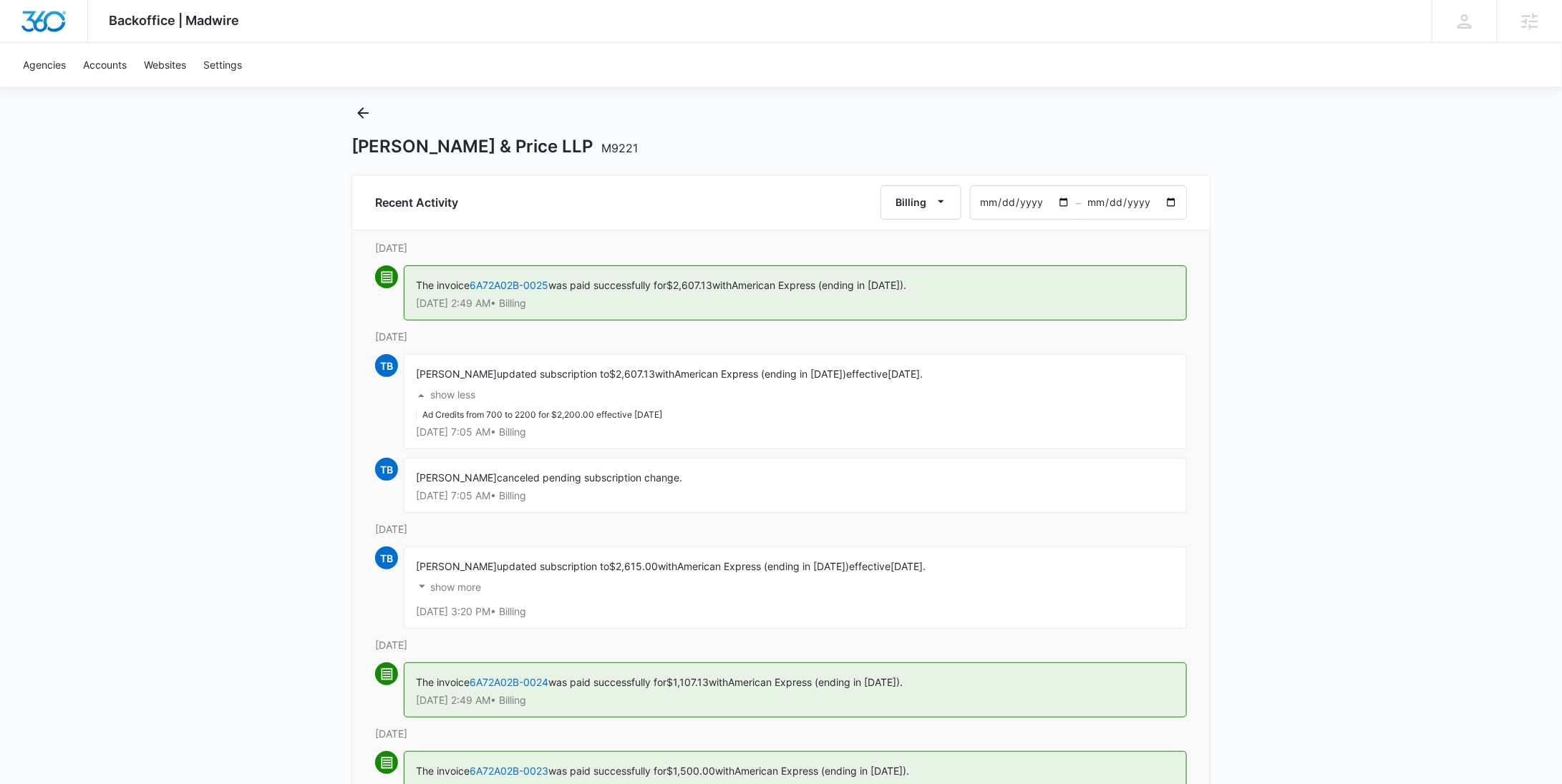
scroll to position [32, 0]
click at [366, 117] on icon "Back" at bounding box center [362, 111] width 17 height 17
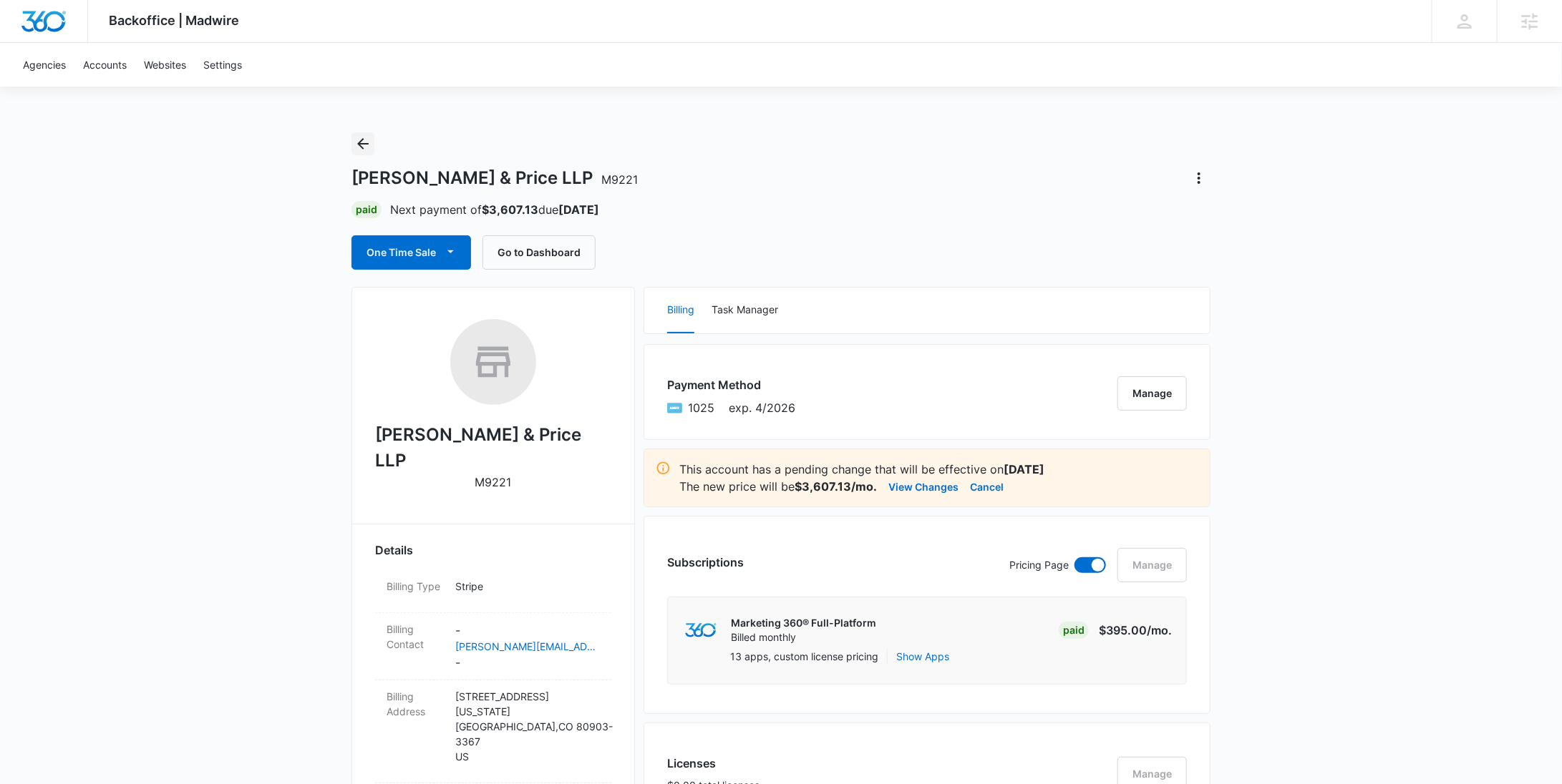
click at [357, 148] on icon "Back" at bounding box center [362, 143] width 17 height 17
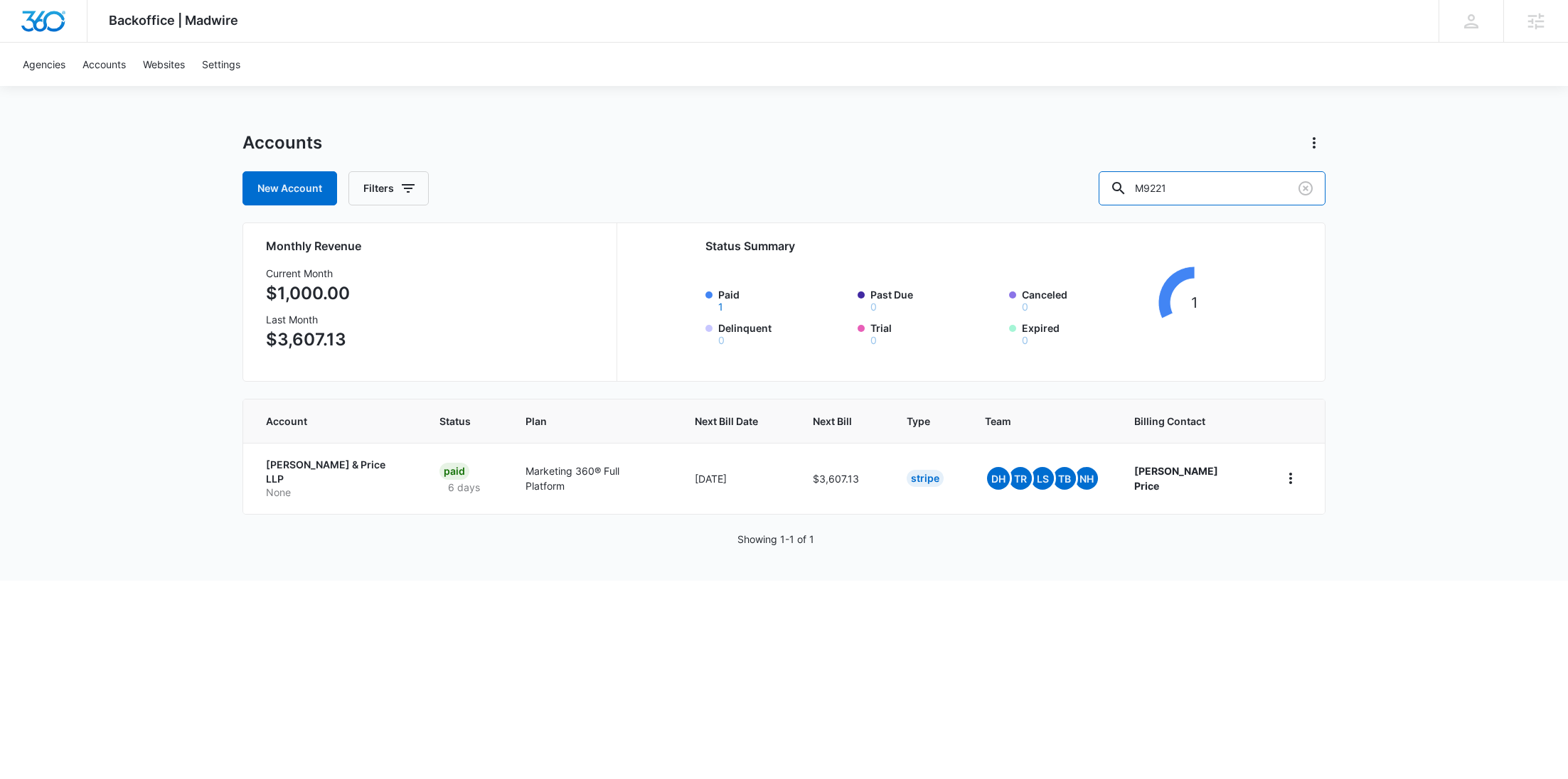
drag, startPoint x: 1241, startPoint y: 189, endPoint x: 1114, endPoint y: 187, distance: 127.0
click at [1114, 187] on div "New Account Filters M9221" at bounding box center [784, 188] width 1083 height 34
paste input "issing NSC"
type input "Missing NSC"
drag, startPoint x: 1255, startPoint y: 191, endPoint x: 1102, endPoint y: 184, distance: 153.2
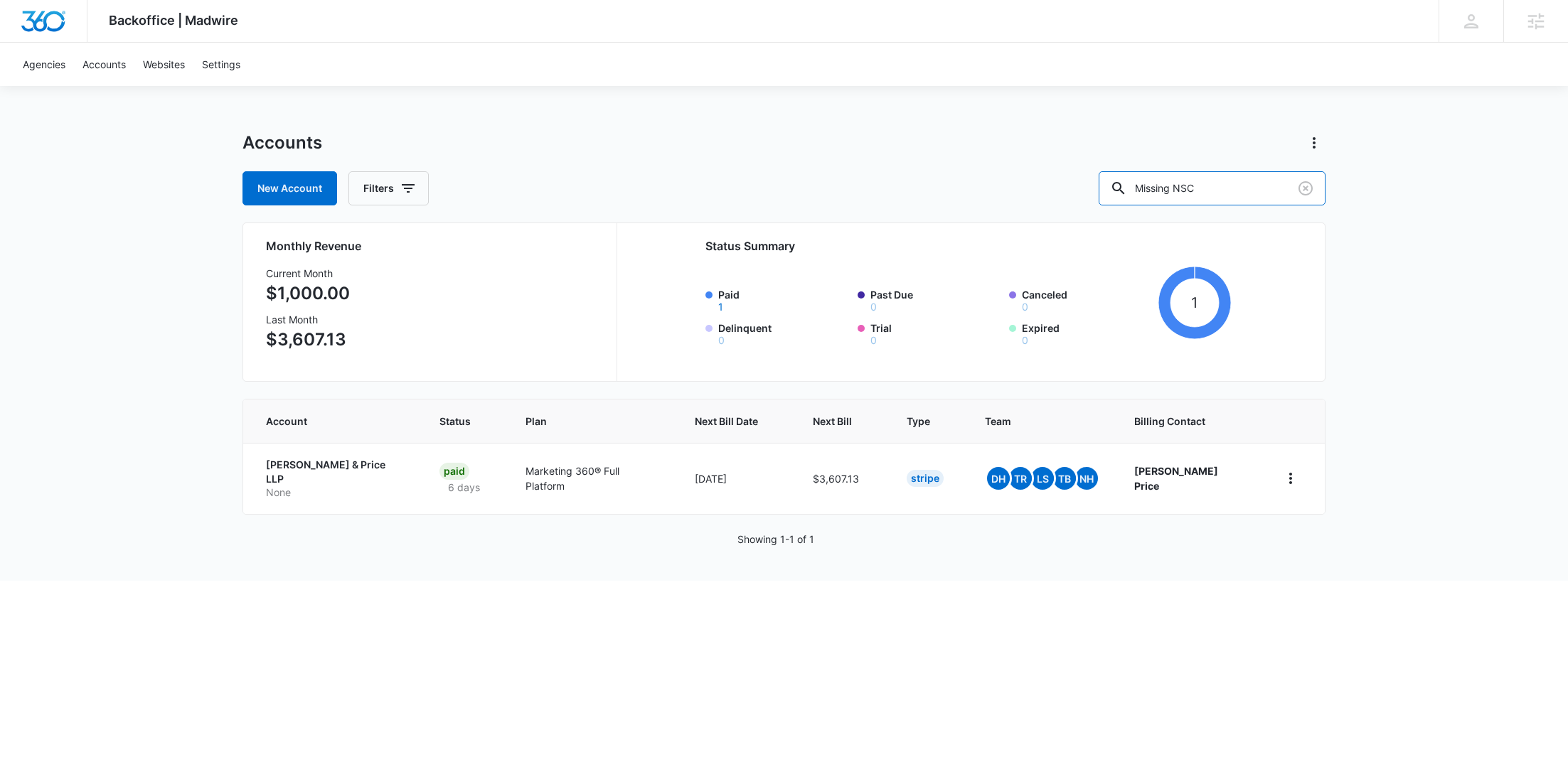
click at [1104, 184] on div "New Account Filters Missing NSC" at bounding box center [784, 188] width 1083 height 34
paste input "M9299"
type input "M9299"
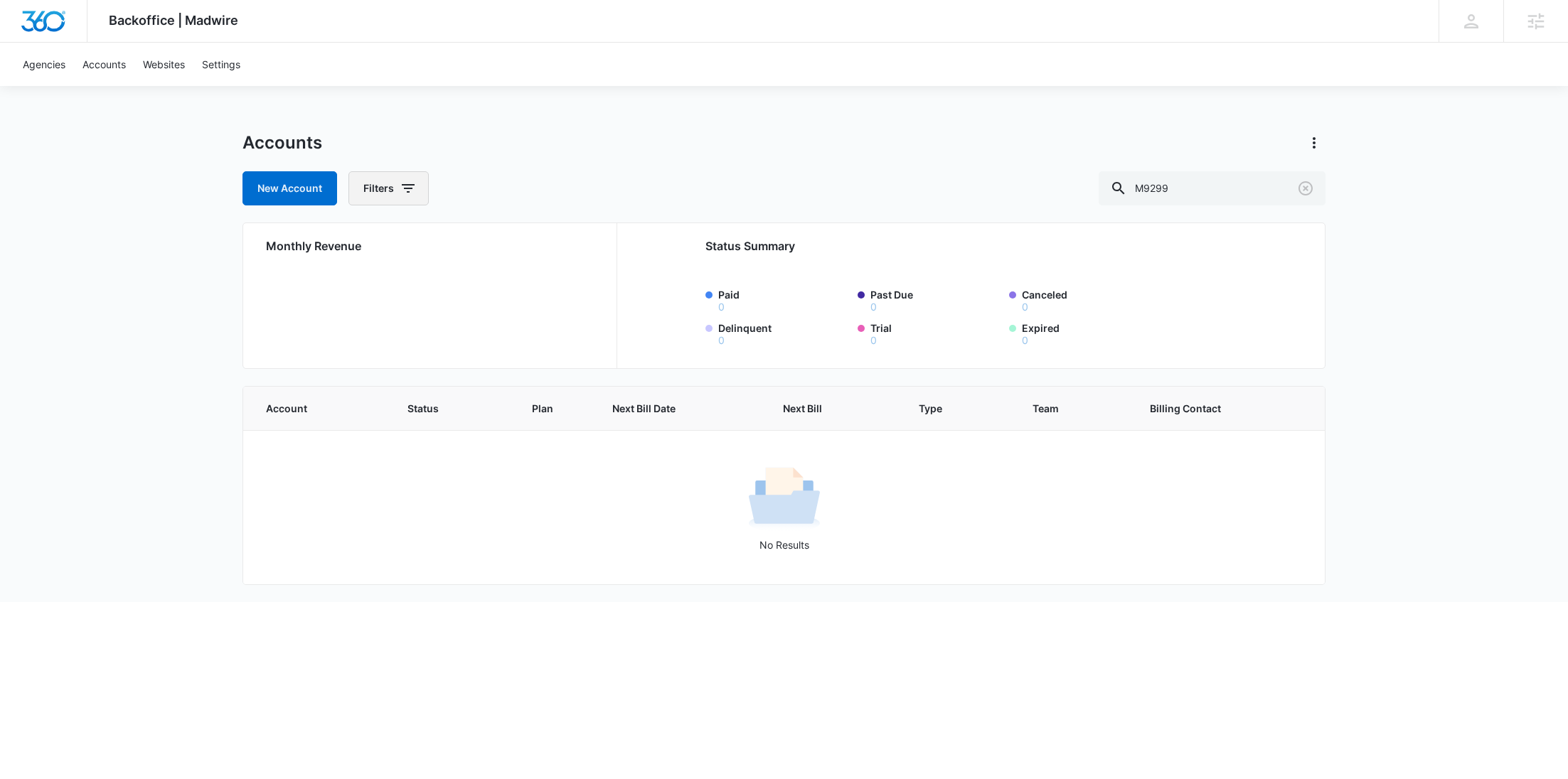
click at [400, 193] on icon "button" at bounding box center [408, 188] width 17 height 17
click at [511, 235] on icon "Show Agency filters" at bounding box center [518, 240] width 17 height 17
click at [438, 280] on label "Search All Agencies" at bounding box center [447, 287] width 164 height 15
click at [367, 287] on input "Search All Agencies" at bounding box center [366, 287] width 1 height 1
checkbox input "true"
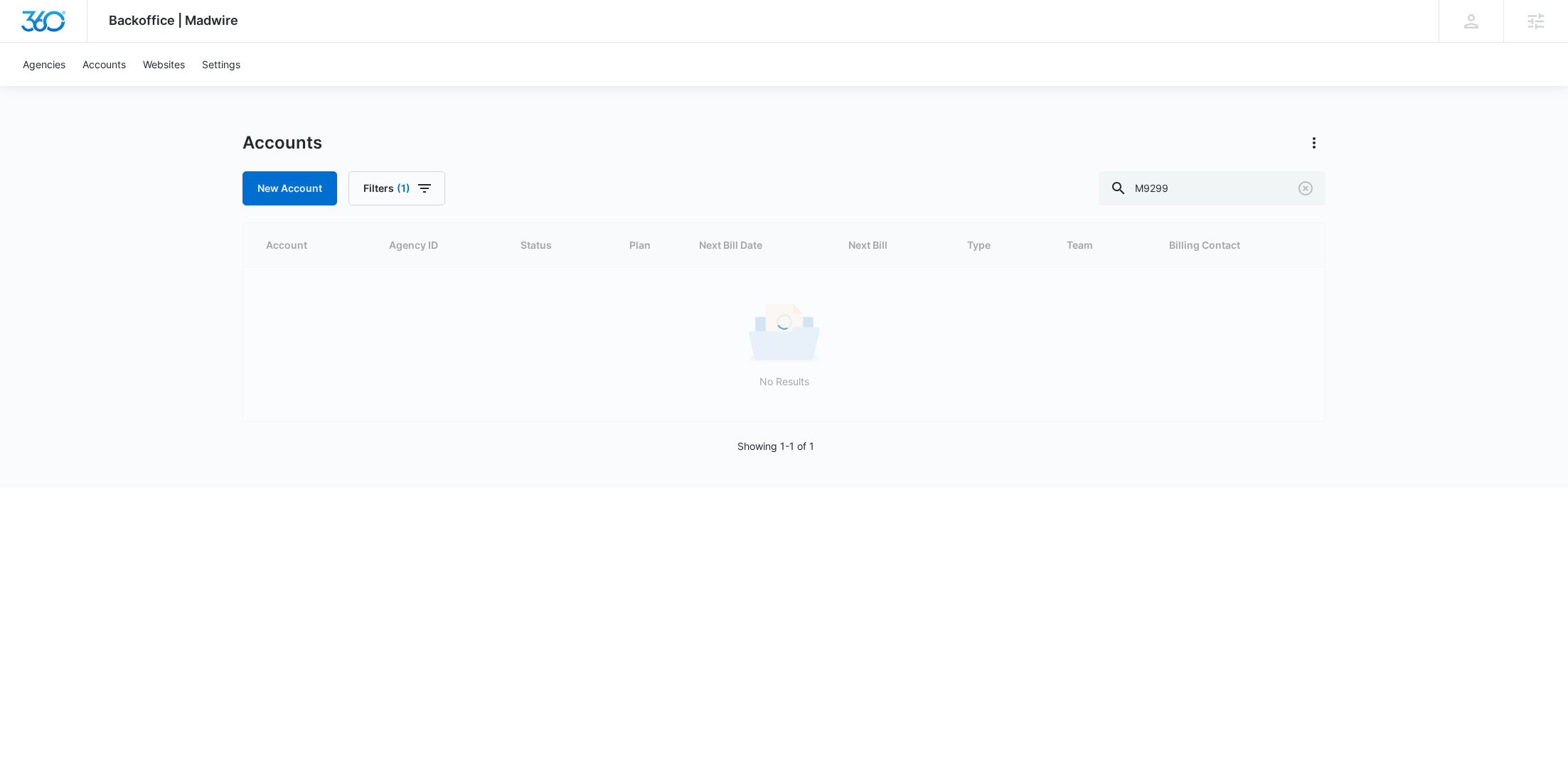
click at [597, 115] on div "Backoffice | Madwire Apps Settings RY Rochelle Young rochelle.young@madwire.com…" at bounding box center [784, 244] width 1568 height 488
